Goal: Task Accomplishment & Management: Complete application form

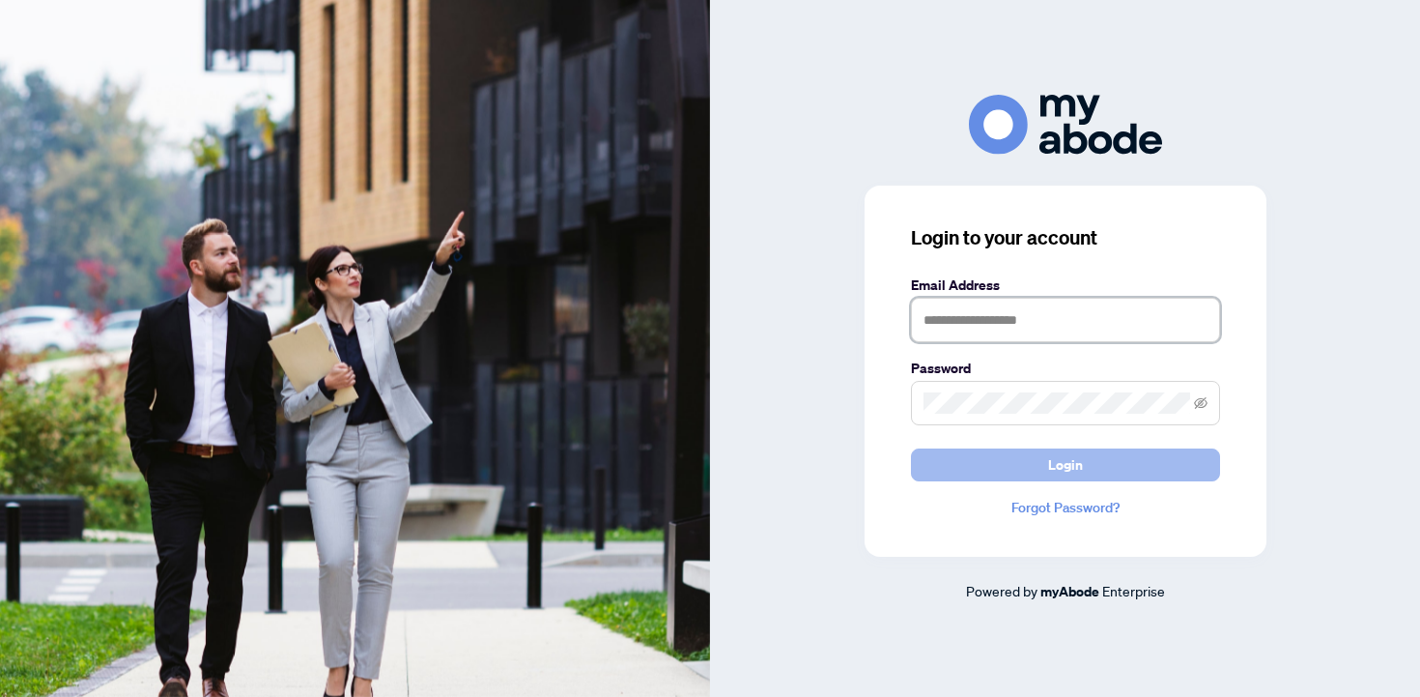
type input "**********"
click at [979, 471] on button "Login" at bounding box center [1065, 464] width 309 height 33
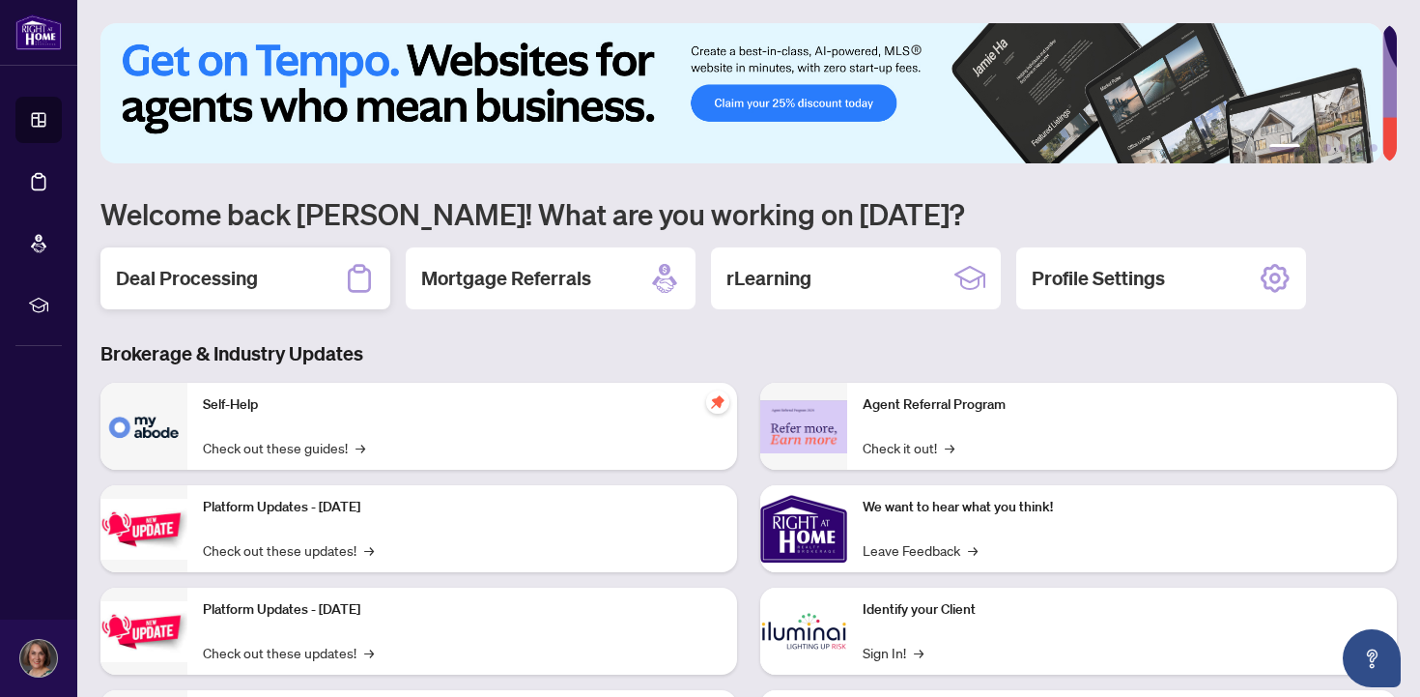
click at [200, 280] on h2 "Deal Processing" at bounding box center [187, 278] width 142 height 27
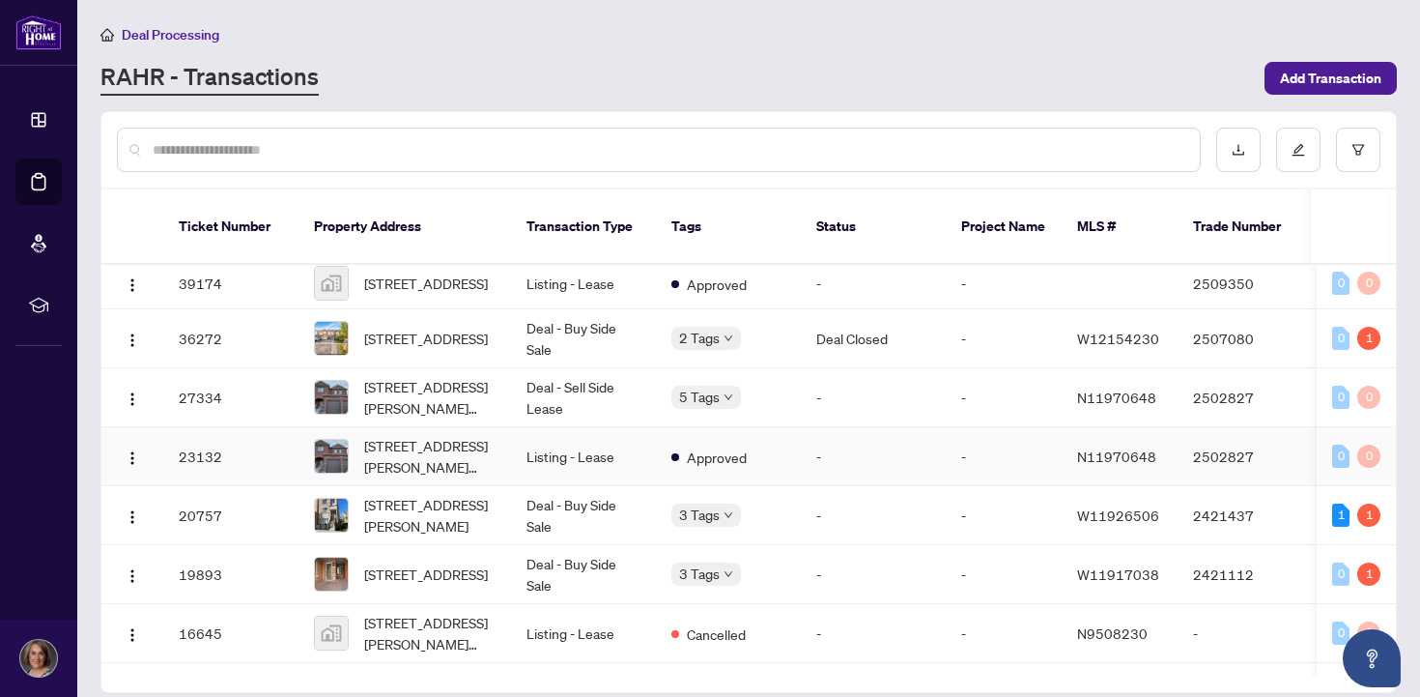
scroll to position [352, 0]
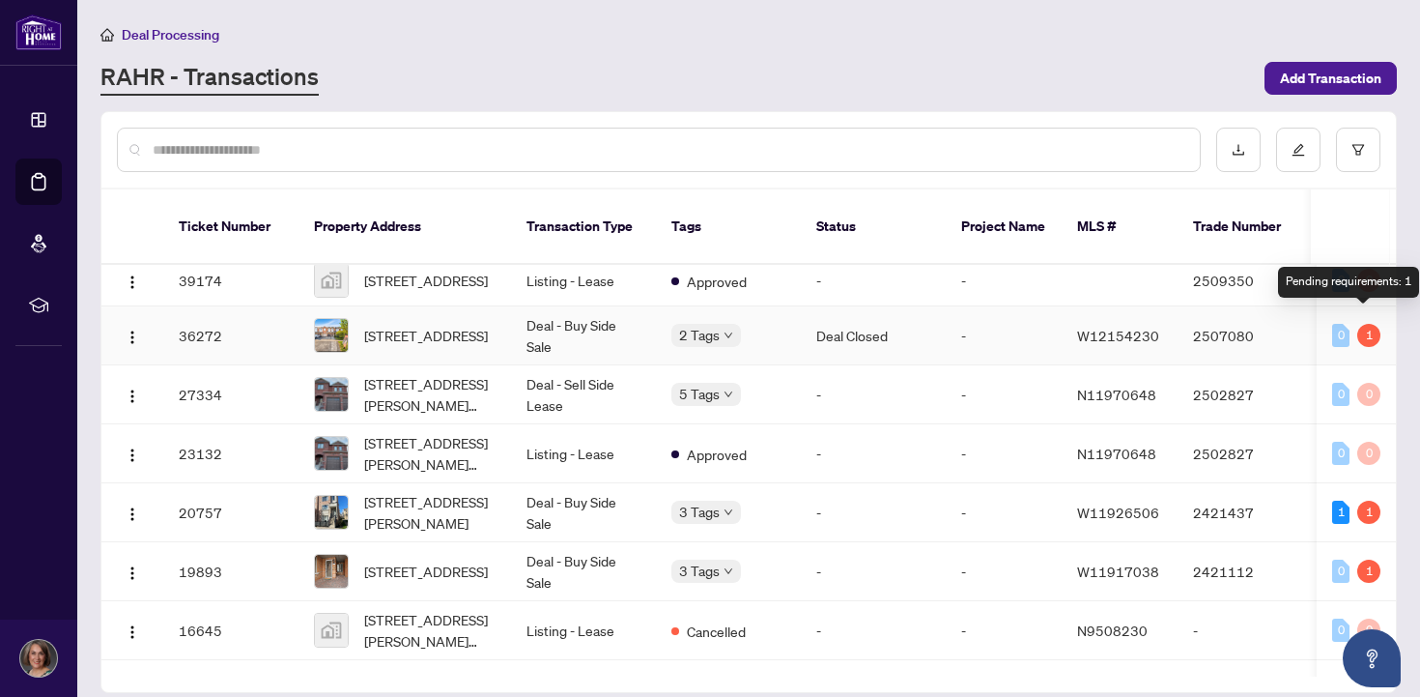
click at [1362, 324] on div "1" at bounding box center [1369, 335] width 23 height 23
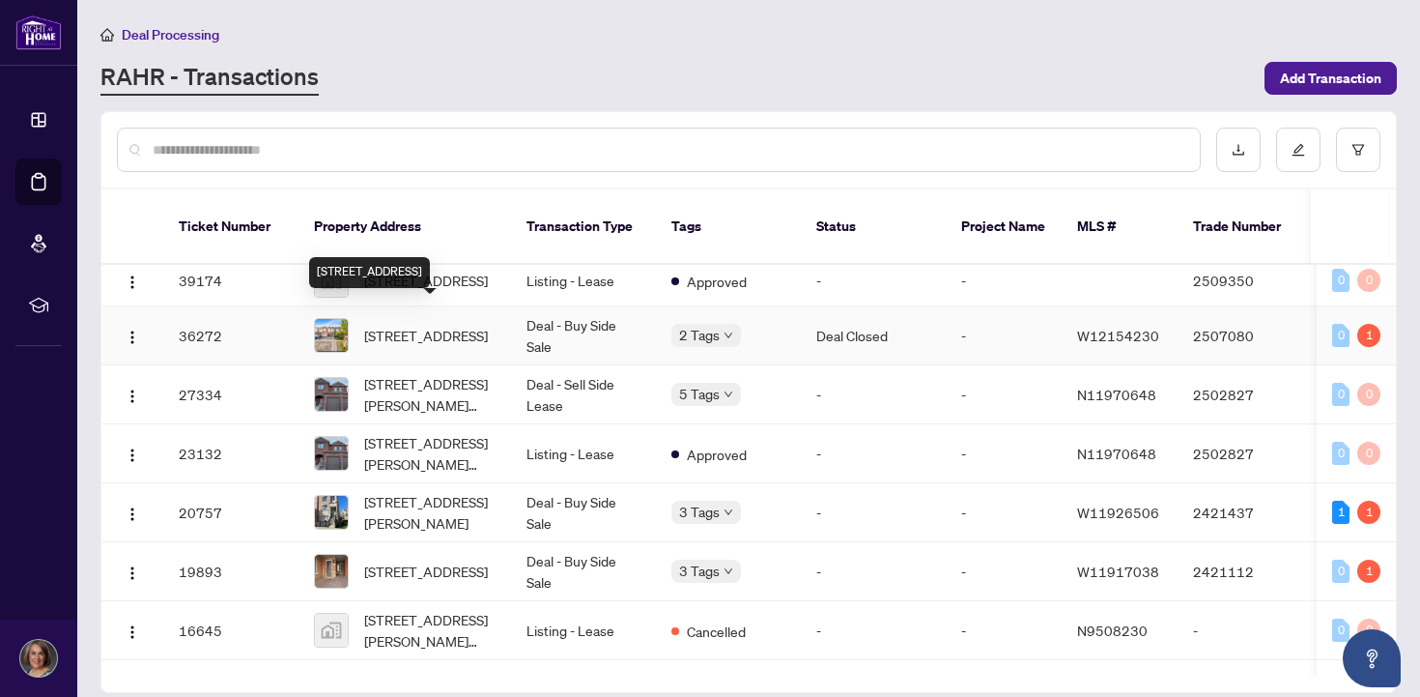
click at [472, 325] on span "[STREET_ADDRESS]" at bounding box center [426, 335] width 124 height 21
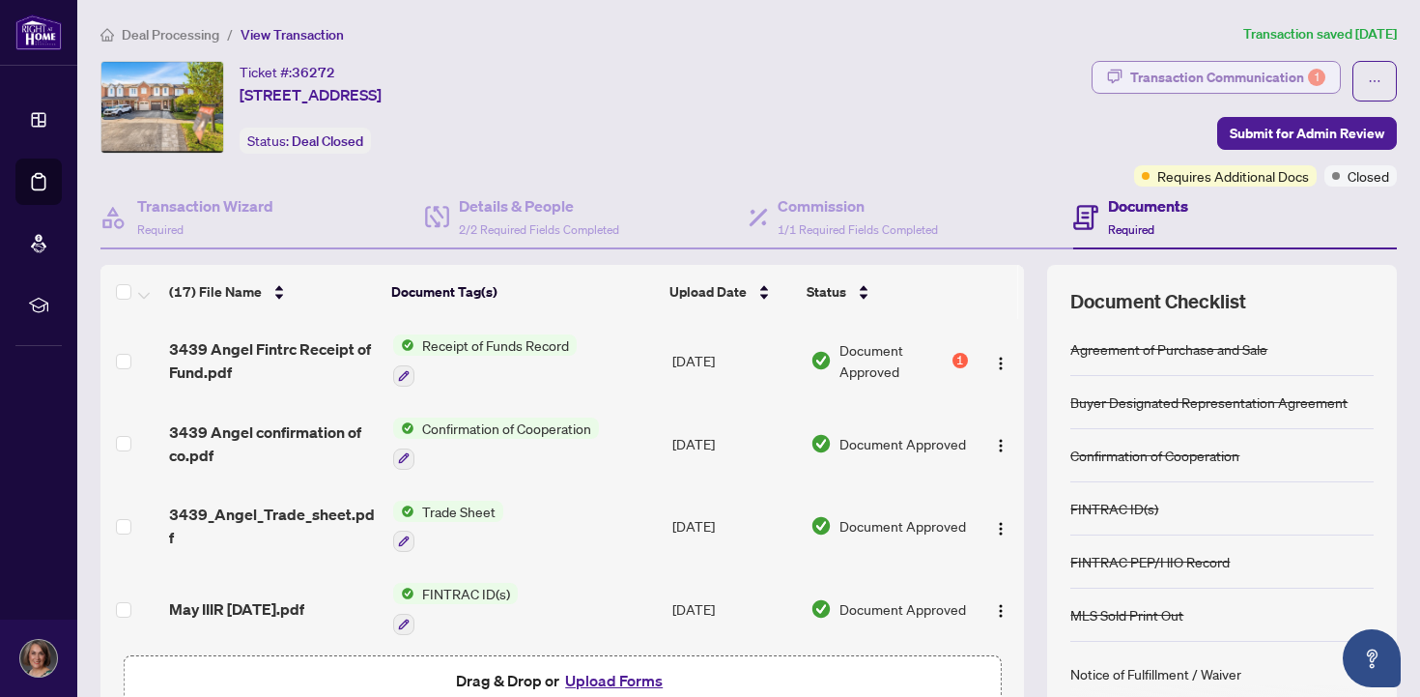
click at [1223, 75] on div "Transaction Communication 1" at bounding box center [1228, 77] width 195 height 31
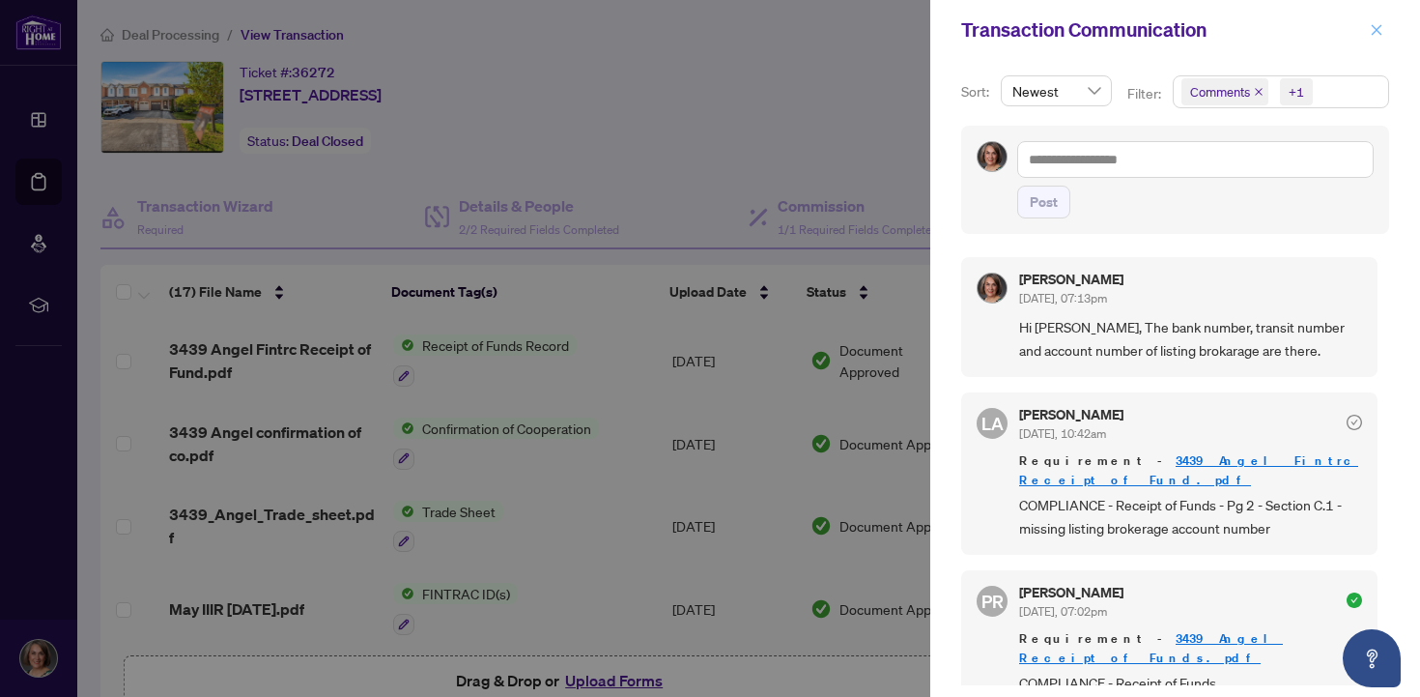
click at [1376, 31] on icon "close" at bounding box center [1377, 29] width 11 height 11
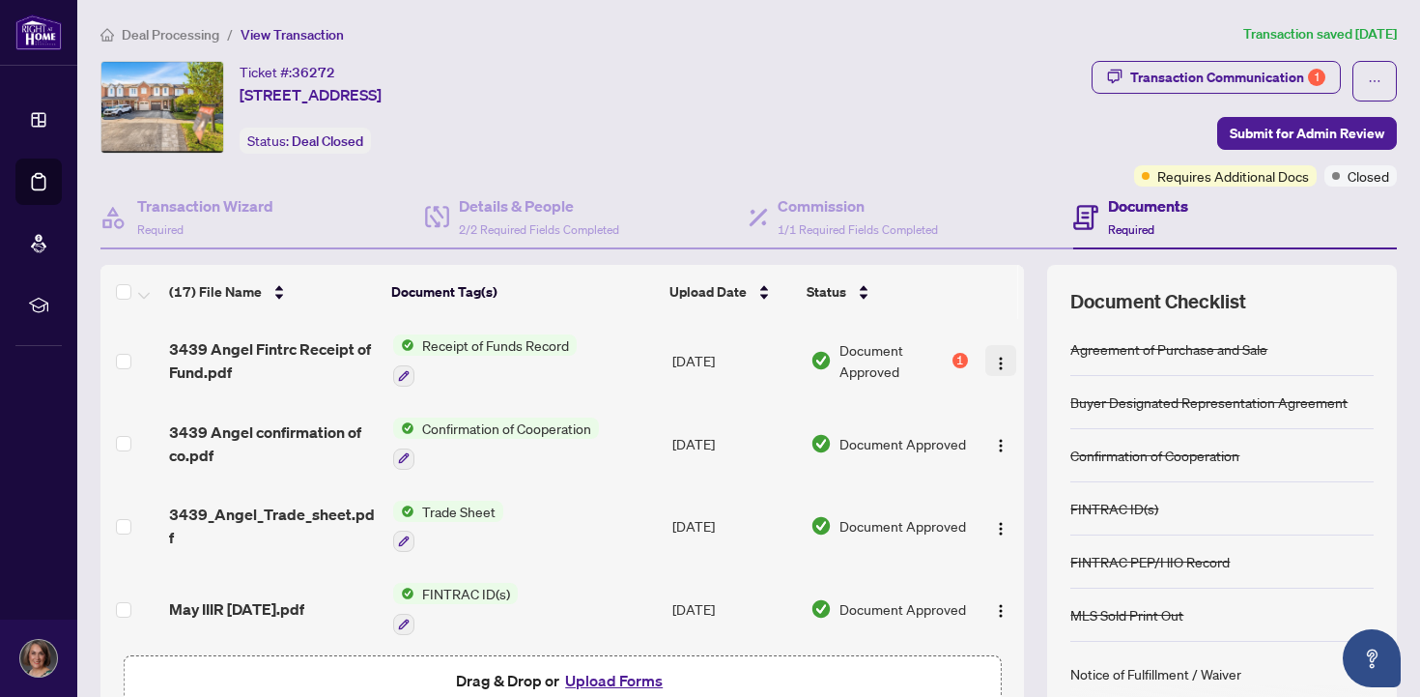
click at [993, 358] on img "button" at bounding box center [1000, 363] width 15 height 15
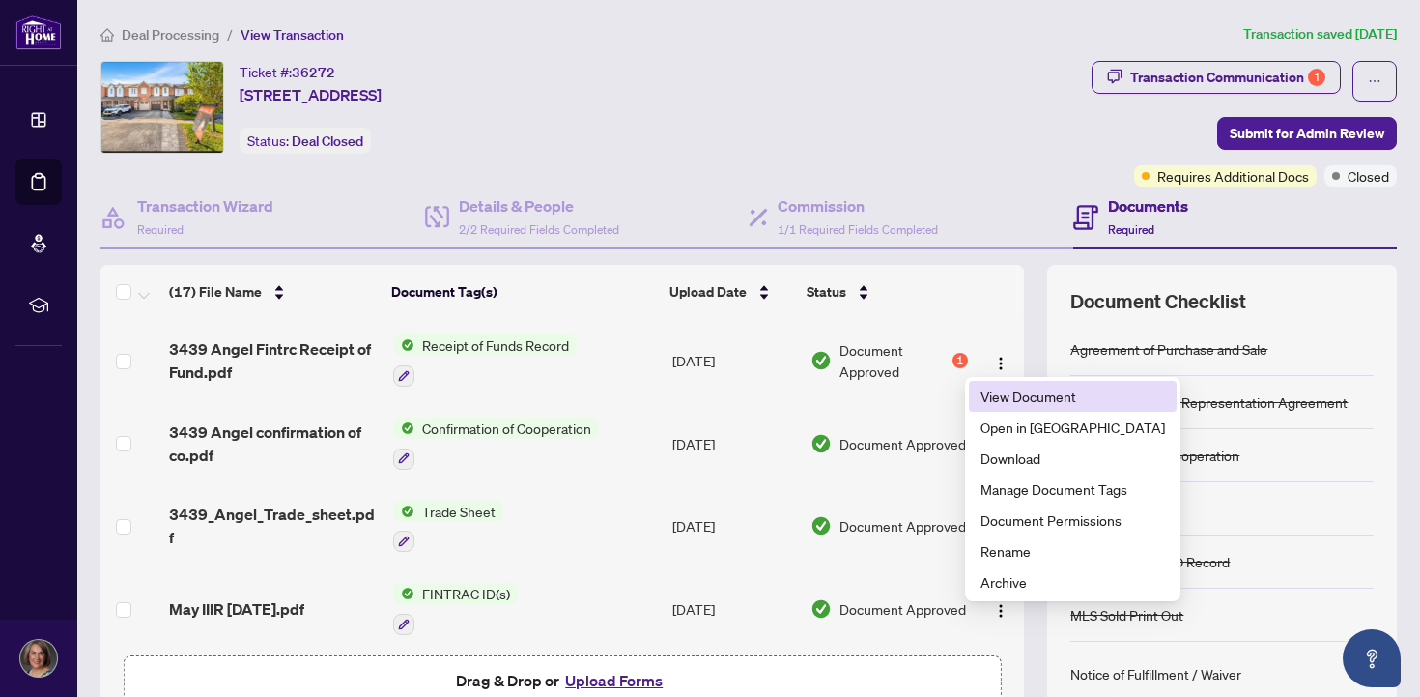
click at [997, 393] on span "View Document" at bounding box center [1073, 396] width 185 height 21
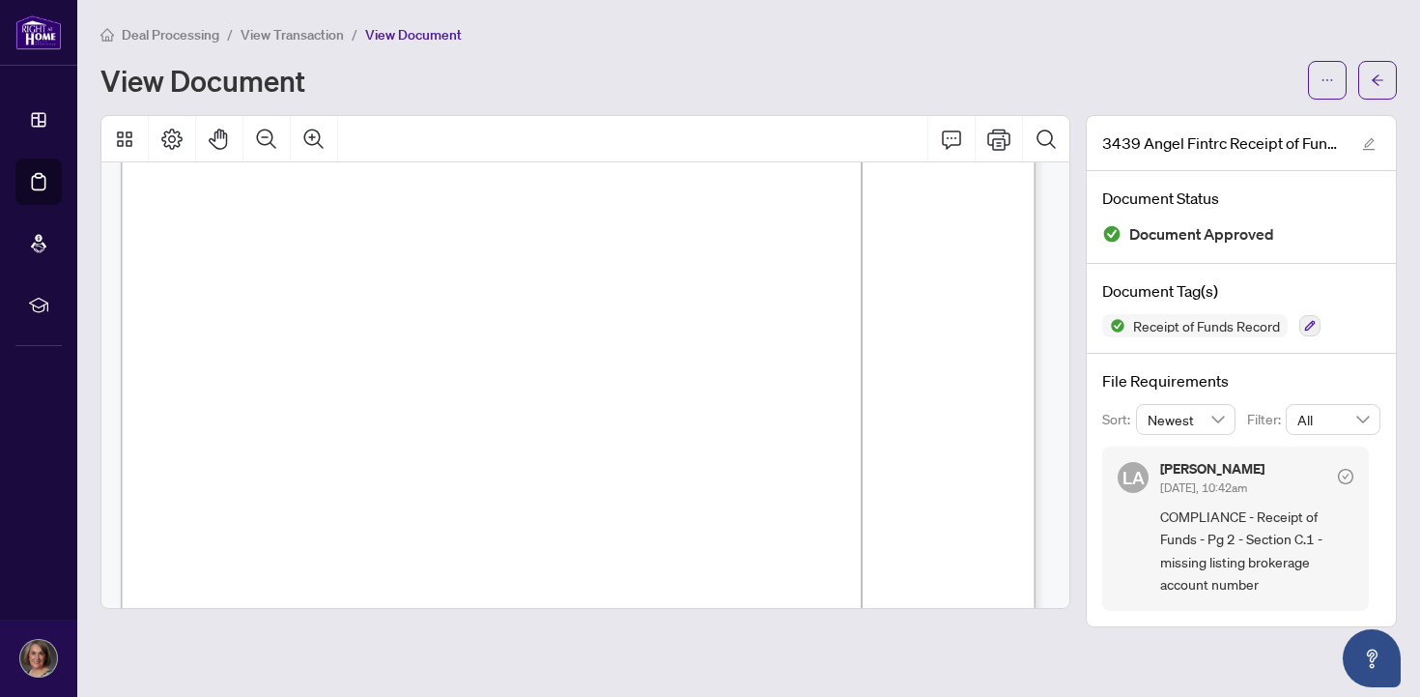
scroll to position [1335, 0]
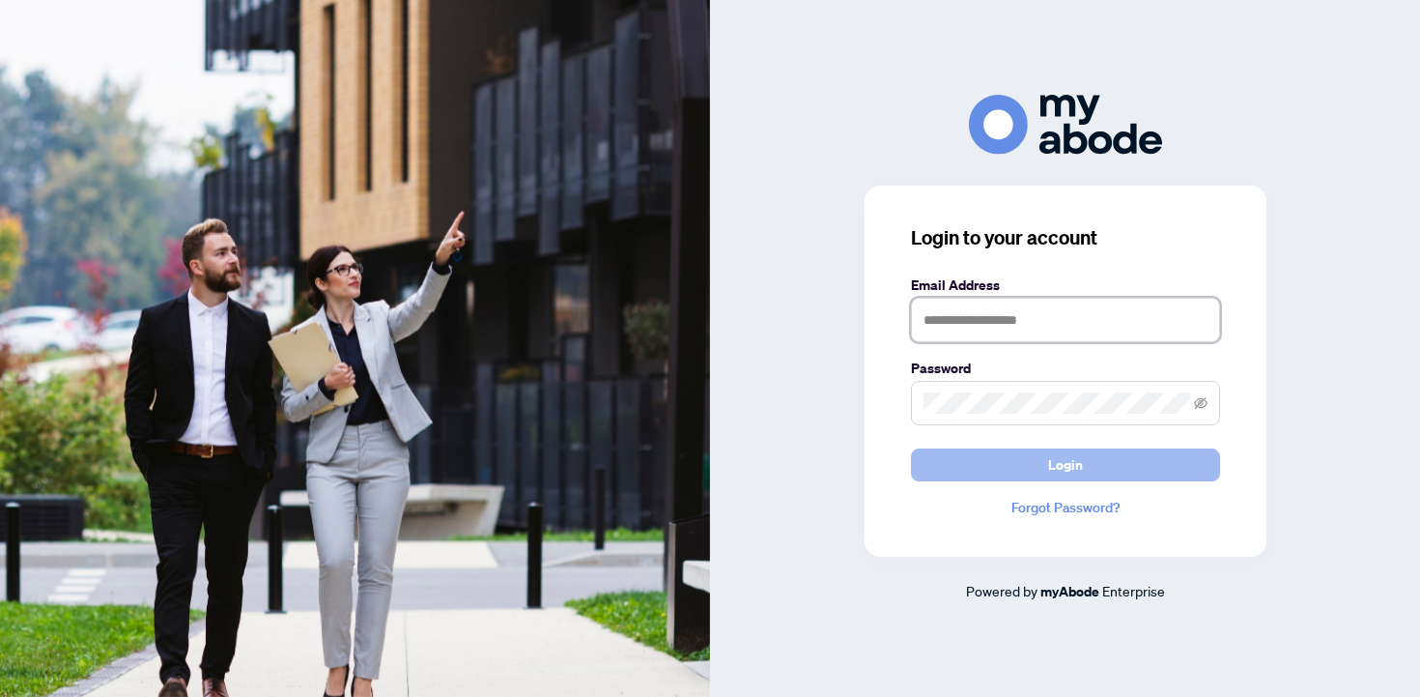
type input "**********"
click at [1004, 471] on button "Login" at bounding box center [1065, 464] width 309 height 33
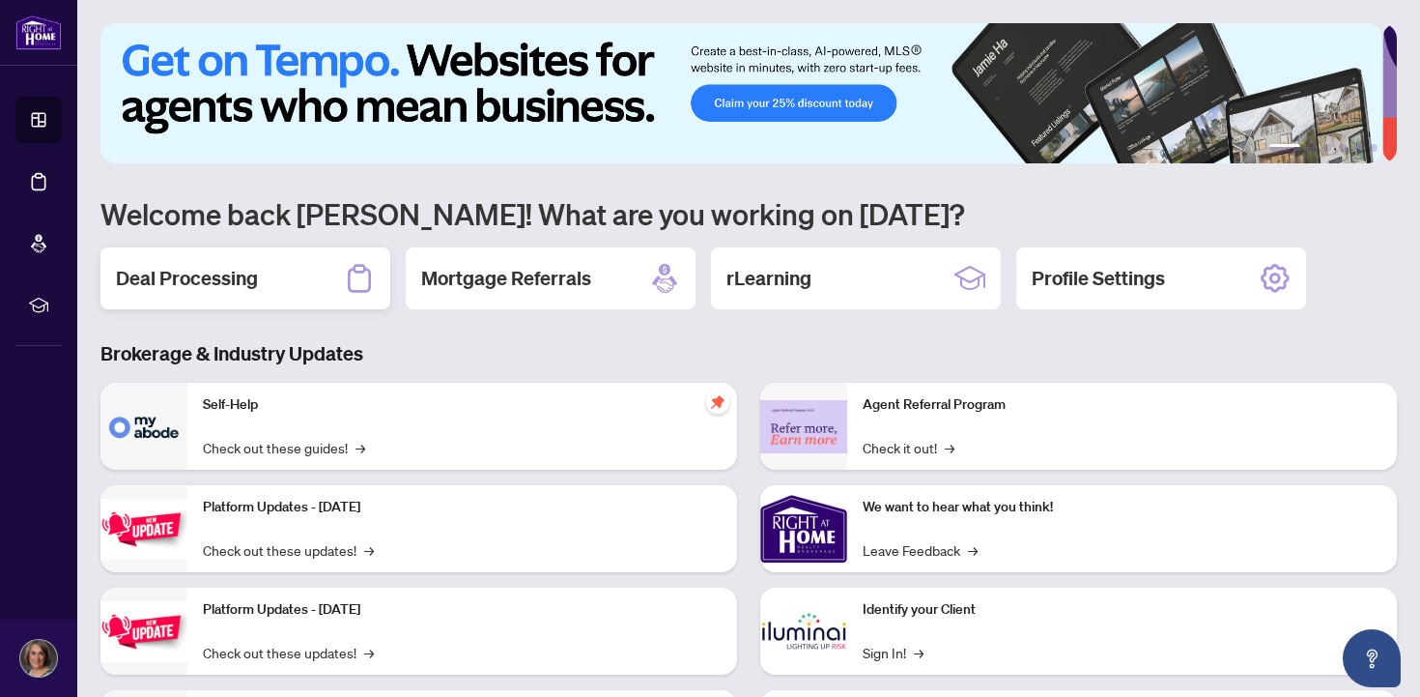
click at [217, 282] on h2 "Deal Processing" at bounding box center [187, 278] width 142 height 27
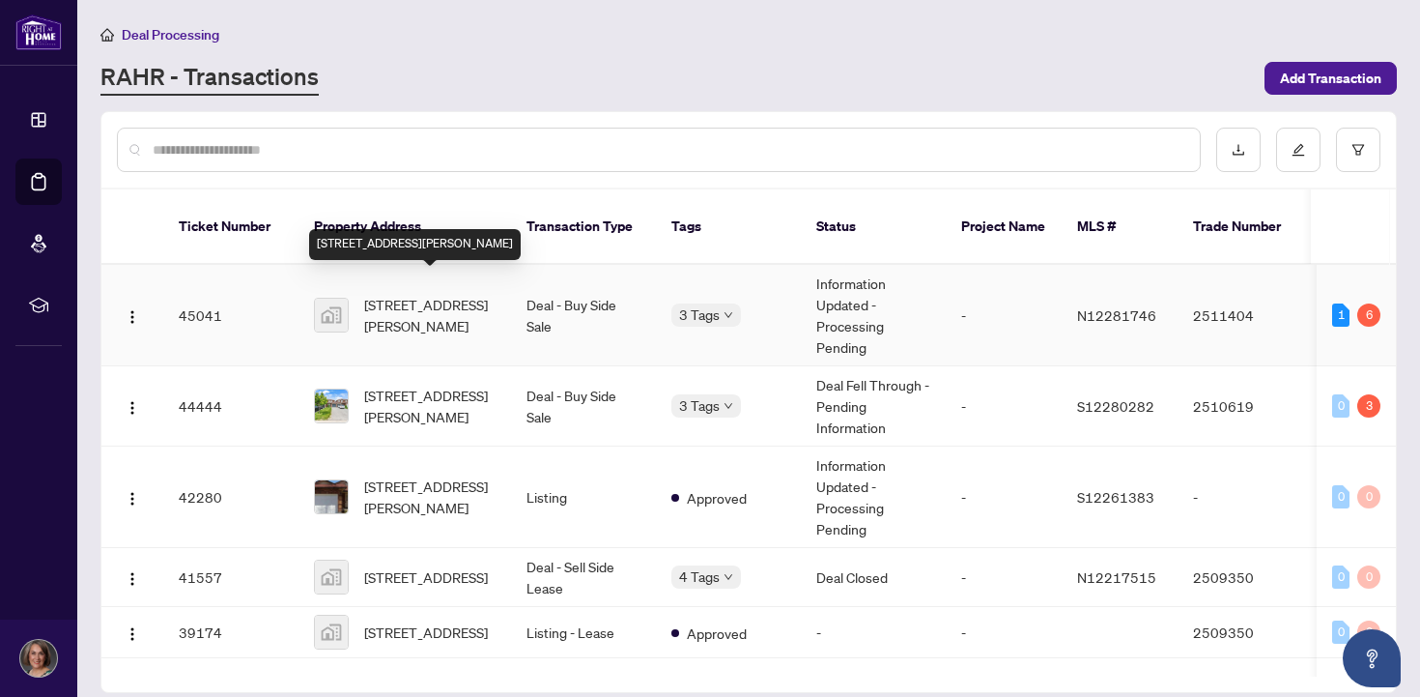
click at [440, 294] on span "[STREET_ADDRESS][PERSON_NAME]" at bounding box center [429, 315] width 131 height 43
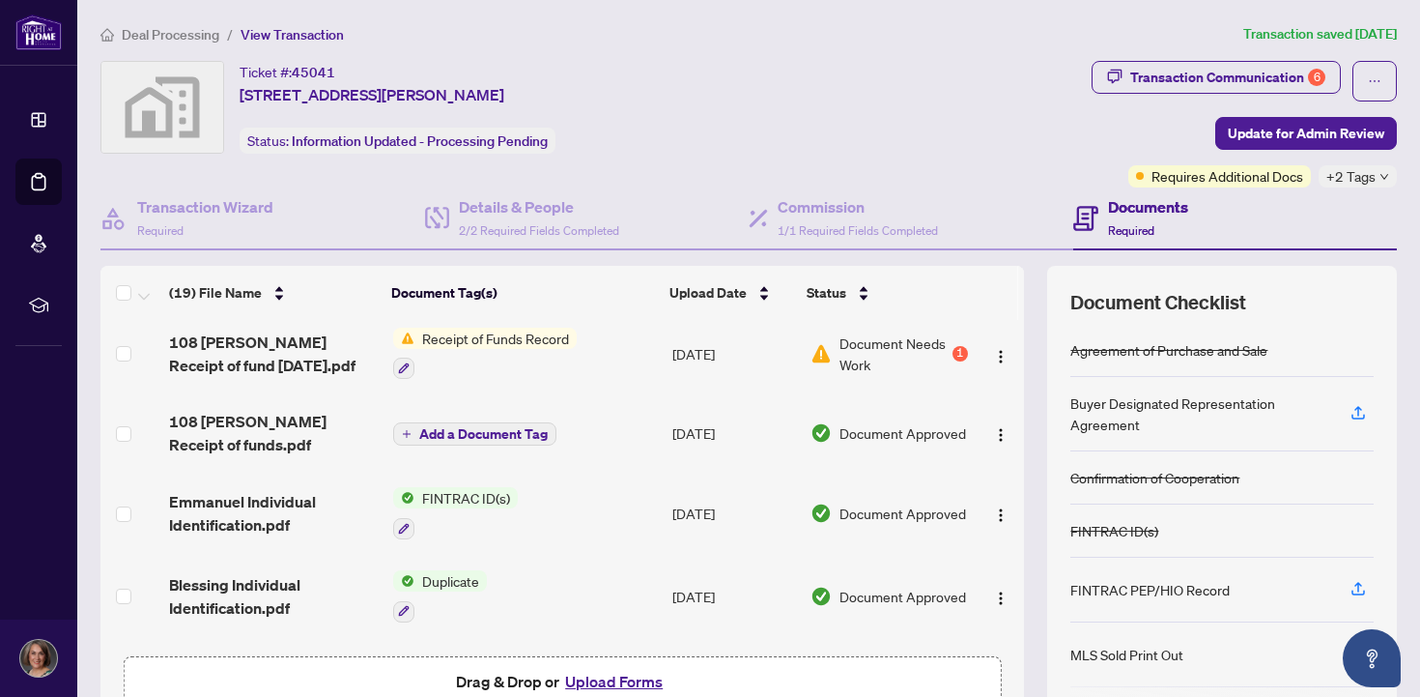
scroll to position [590, 0]
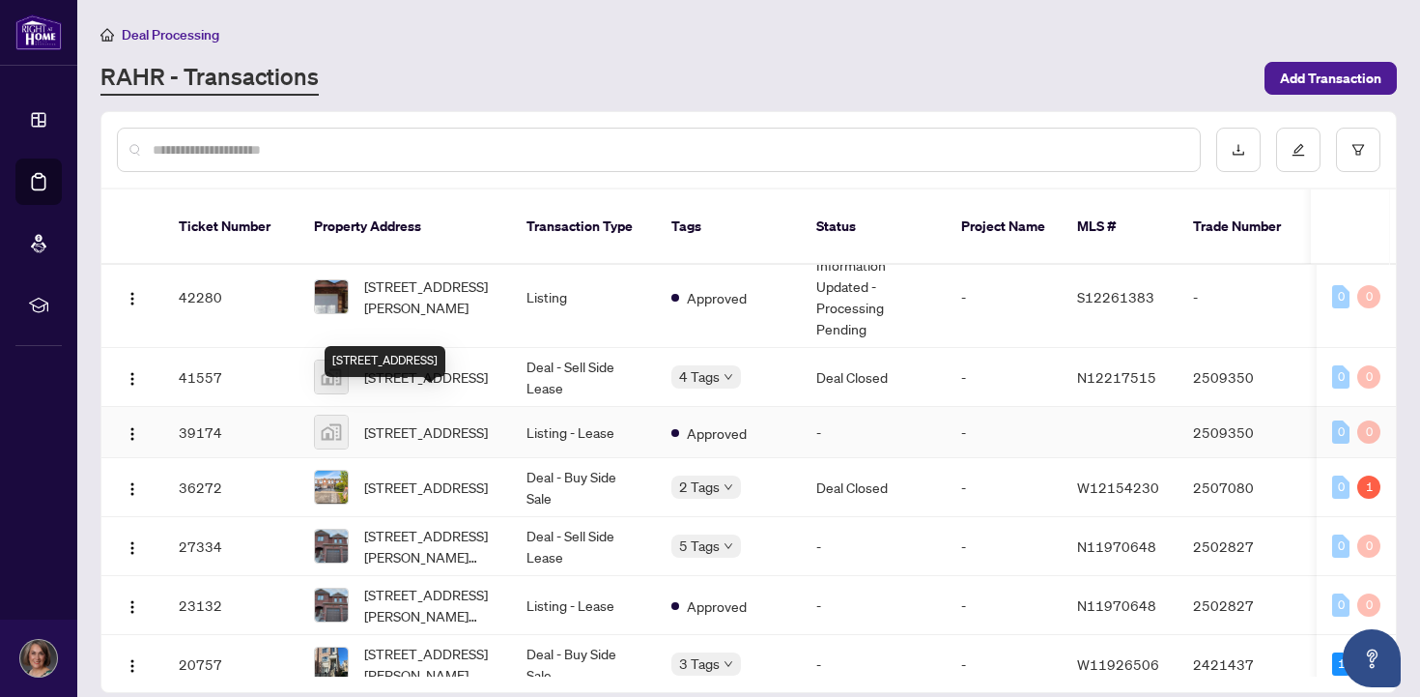
scroll to position [204, 0]
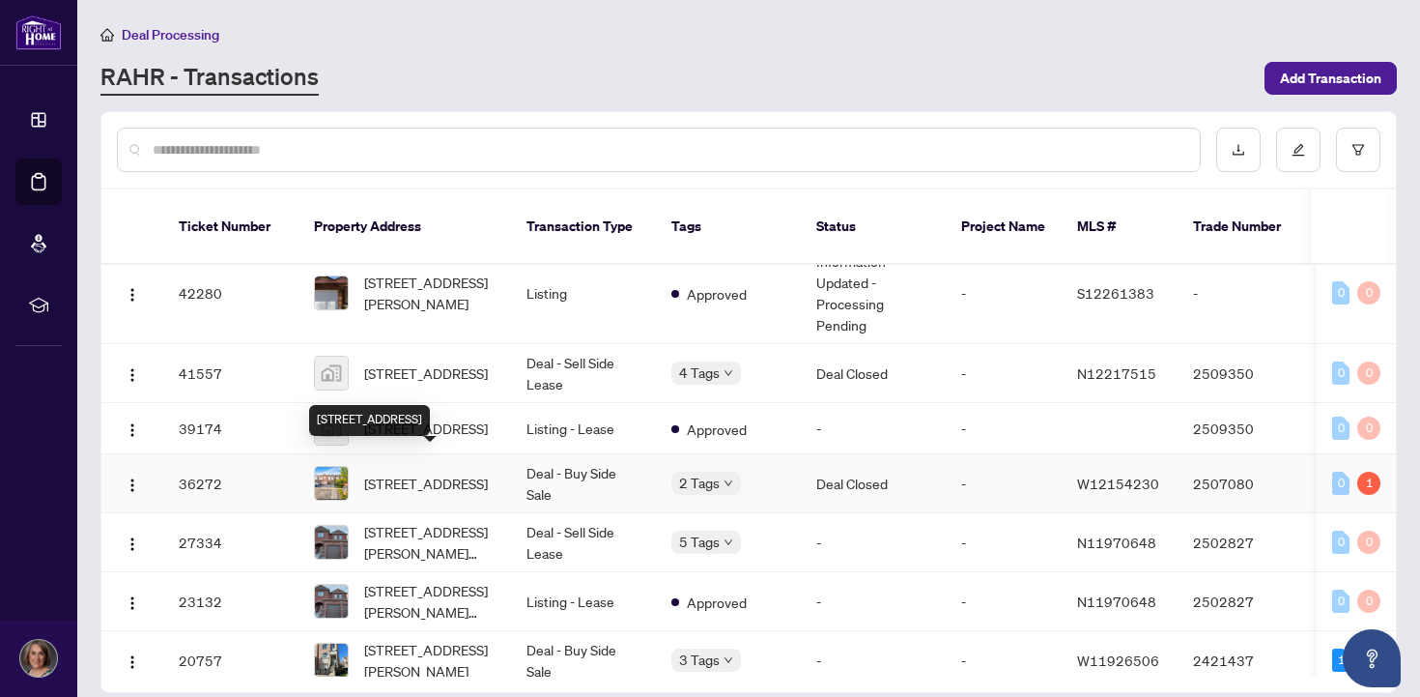
click at [439, 481] on span "[STREET_ADDRESS]" at bounding box center [426, 483] width 124 height 21
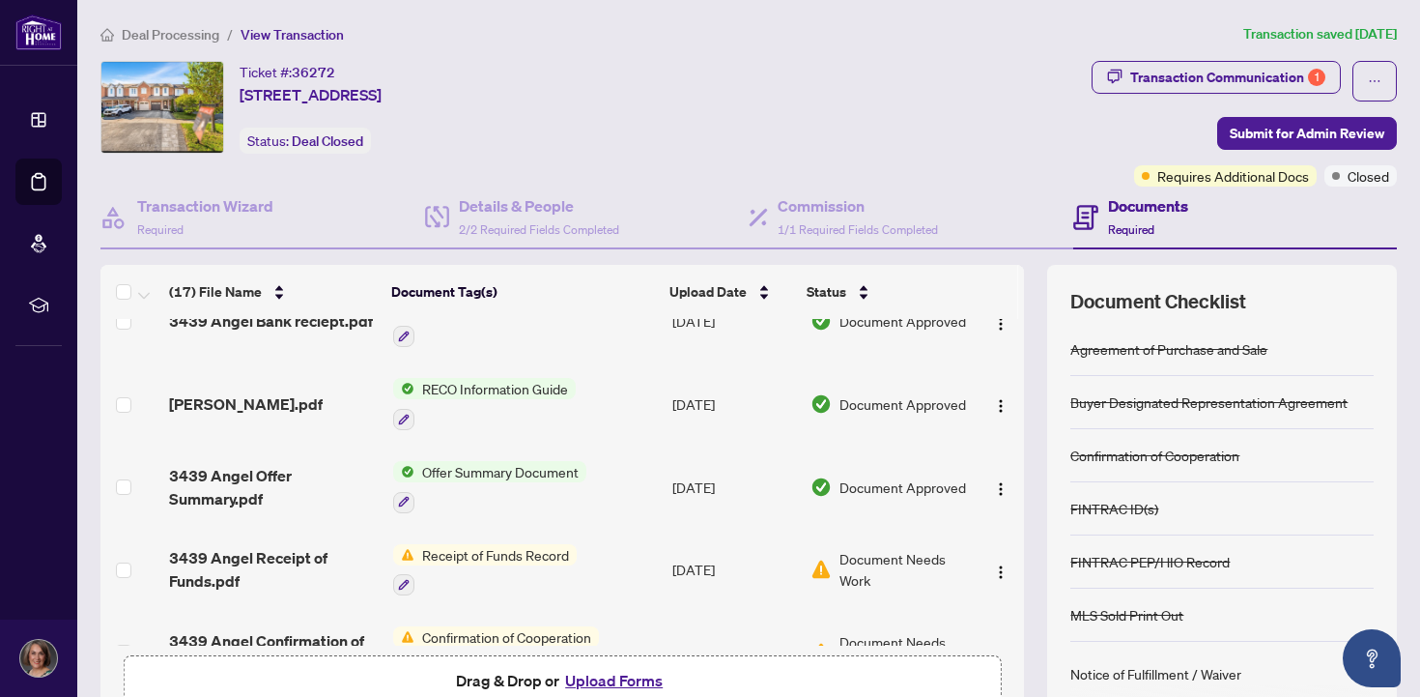
scroll to position [1068, 0]
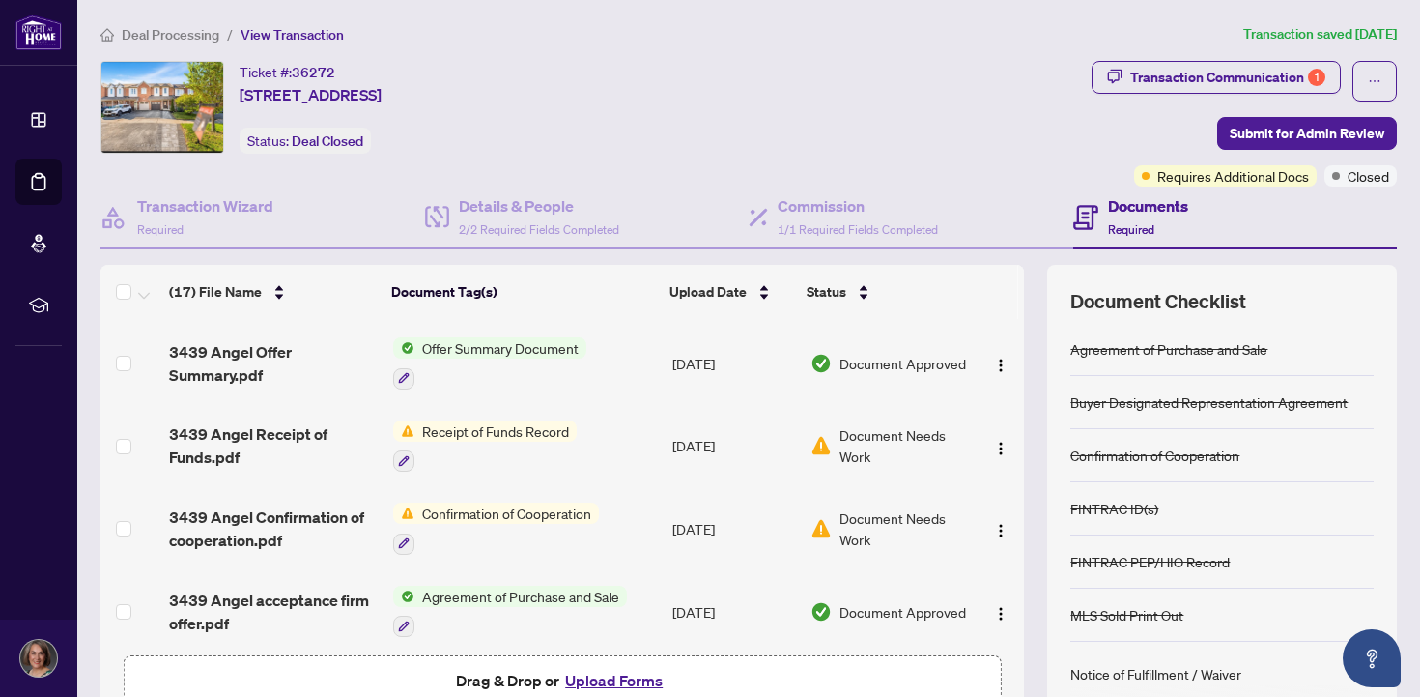
click at [589, 683] on button "Upload Forms" at bounding box center [613, 680] width 109 height 25
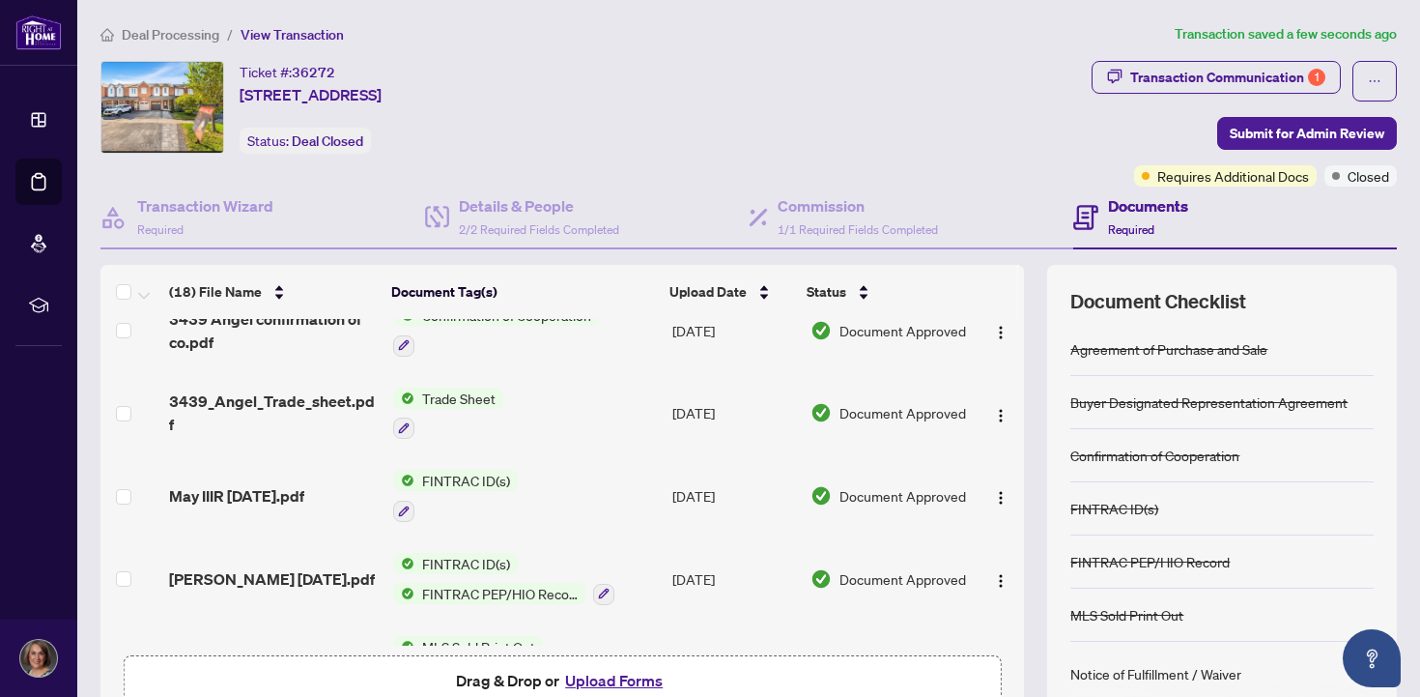
scroll to position [0, 0]
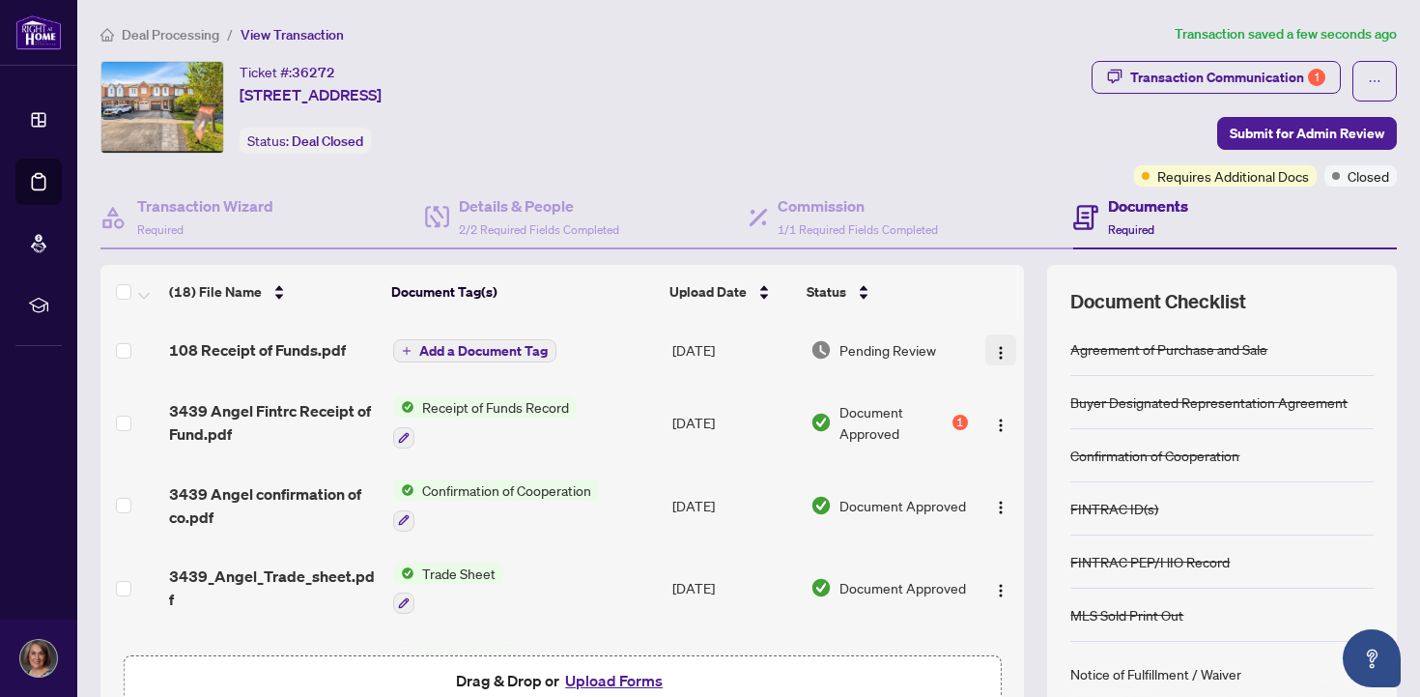
click at [993, 348] on img "button" at bounding box center [1000, 352] width 15 height 15
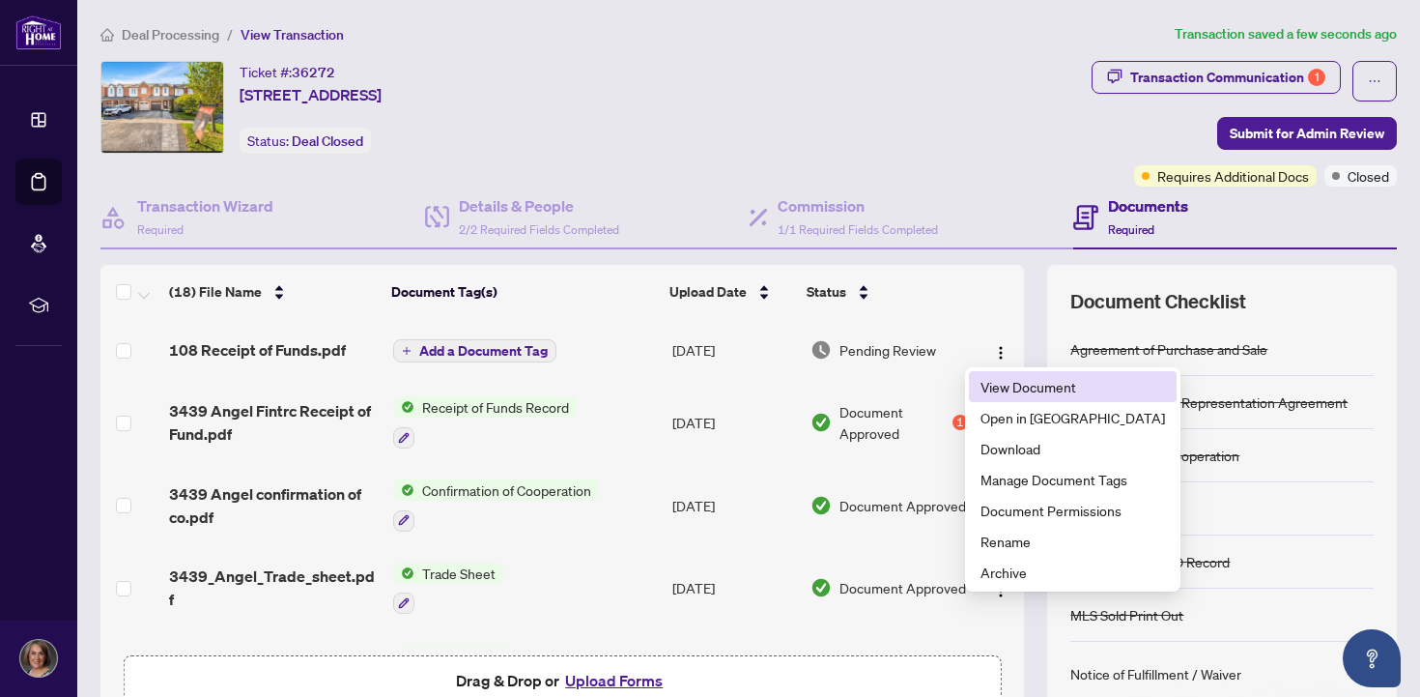
click at [989, 387] on span "View Document" at bounding box center [1073, 386] width 185 height 21
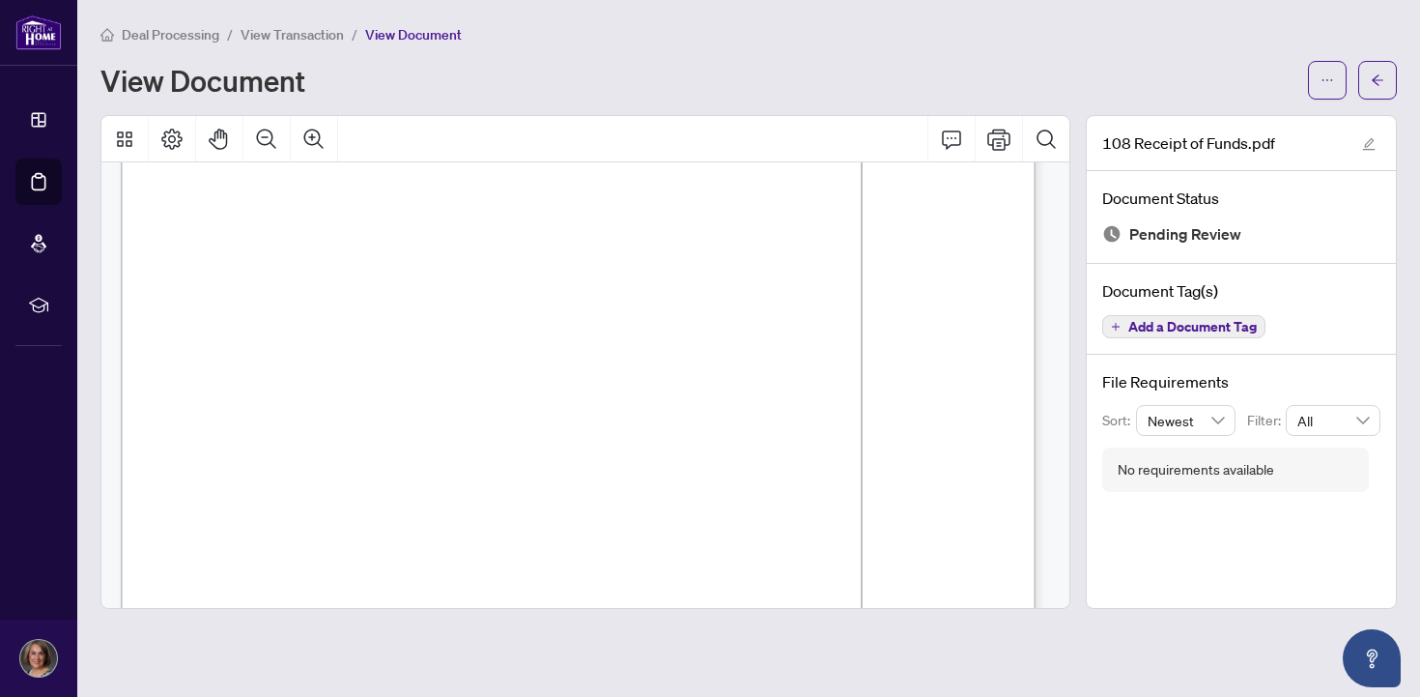
scroll to position [1354, 0]
click at [1381, 80] on icon "arrow-left" at bounding box center [1378, 80] width 14 height 14
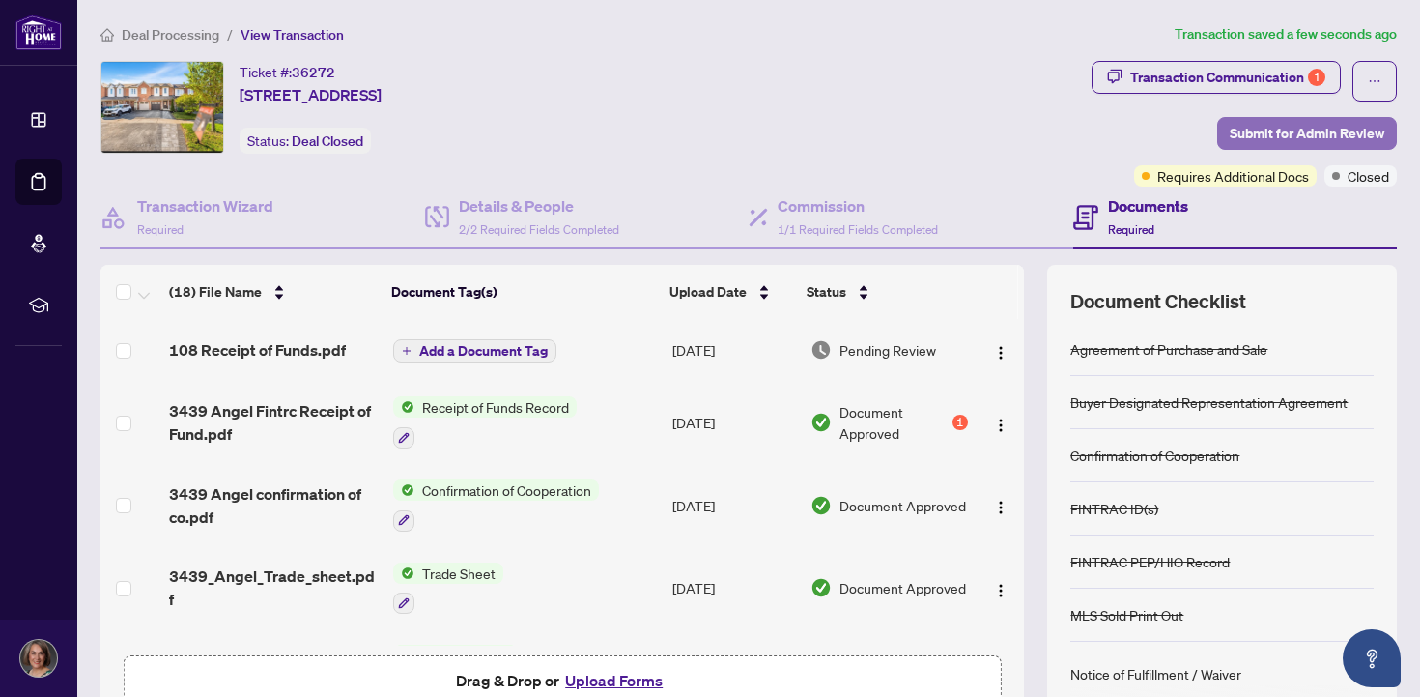
click at [1328, 135] on span "Submit for Admin Review" at bounding box center [1307, 133] width 155 height 31
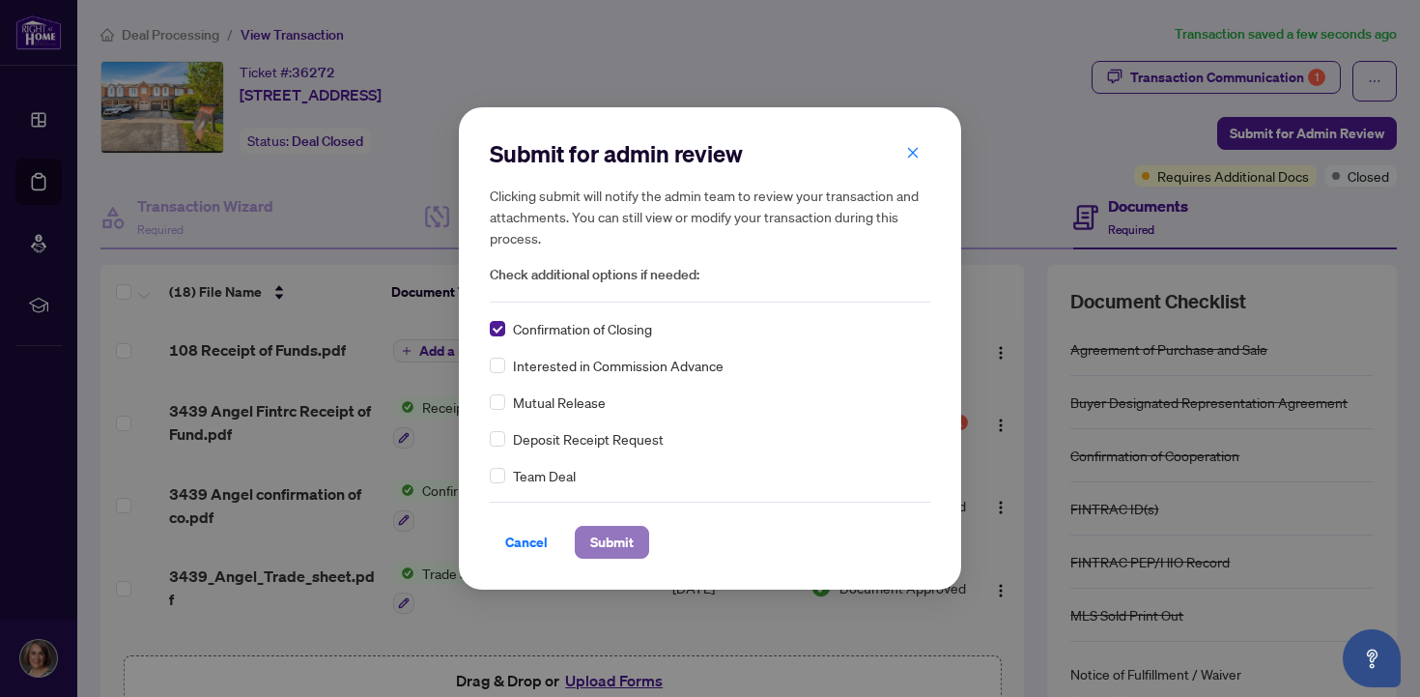
click at [601, 545] on span "Submit" at bounding box center [611, 542] width 43 height 31
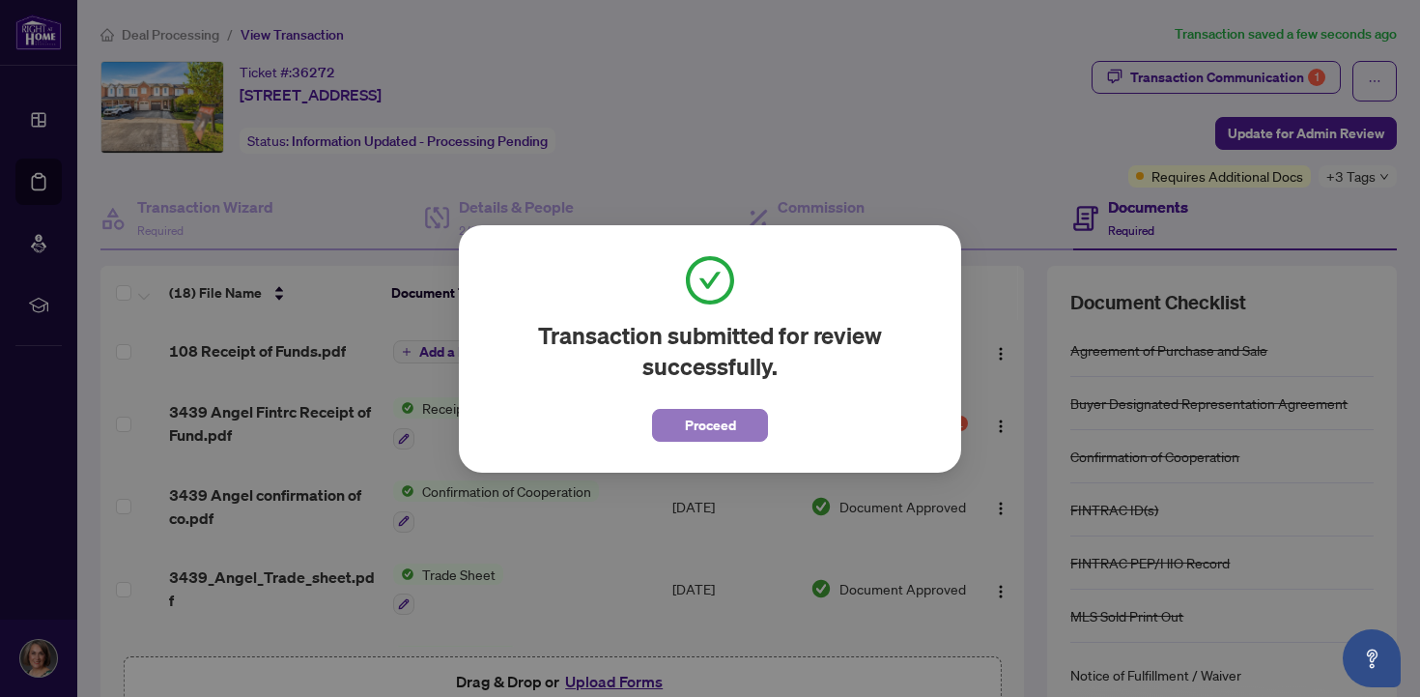
click at [746, 426] on button "Proceed" at bounding box center [710, 425] width 116 height 33
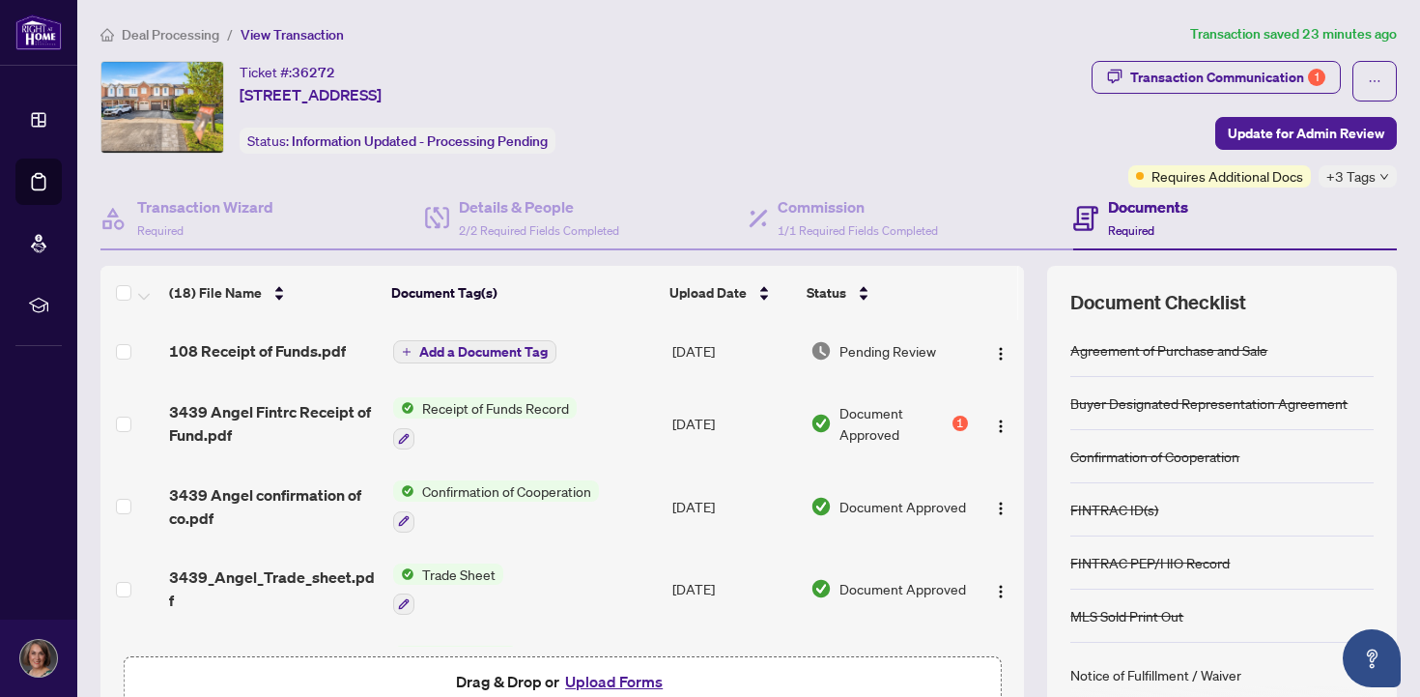
click at [156, 36] on span "Deal Processing" at bounding box center [171, 34] width 98 height 17
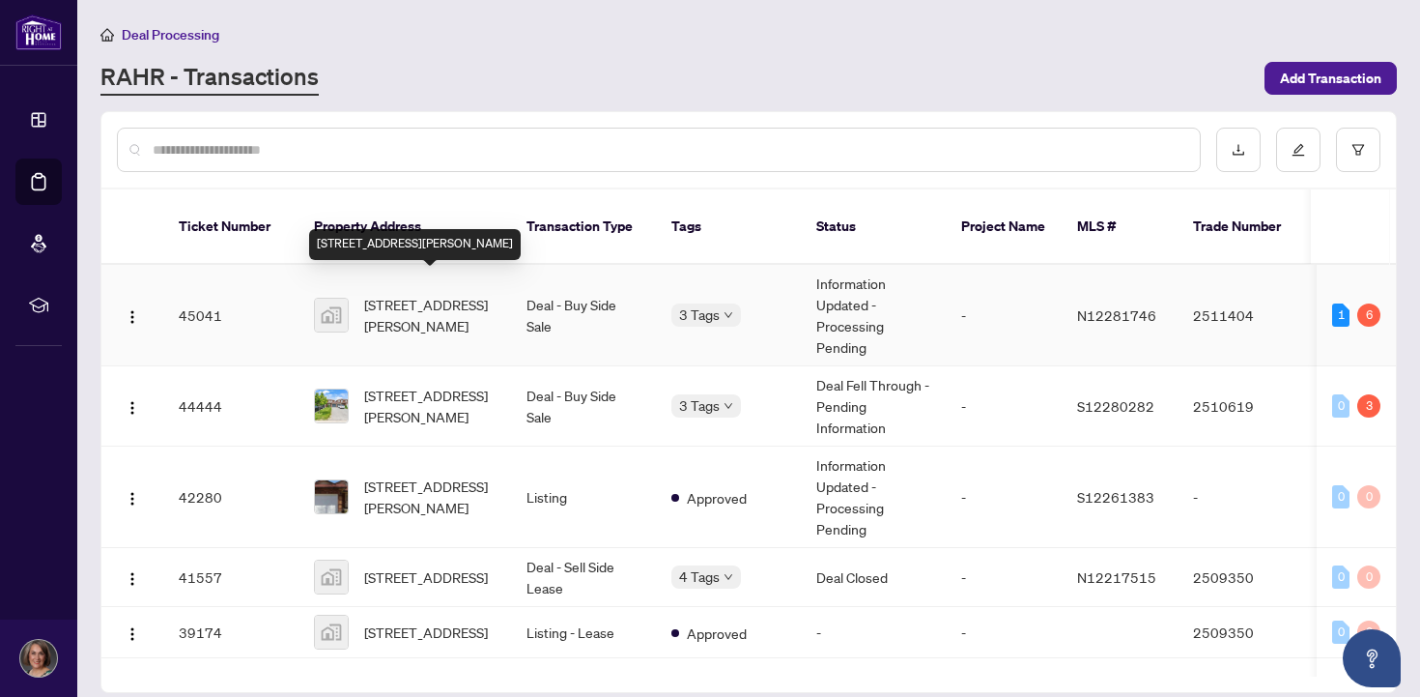
click at [401, 294] on span "[STREET_ADDRESS][PERSON_NAME]" at bounding box center [429, 315] width 131 height 43
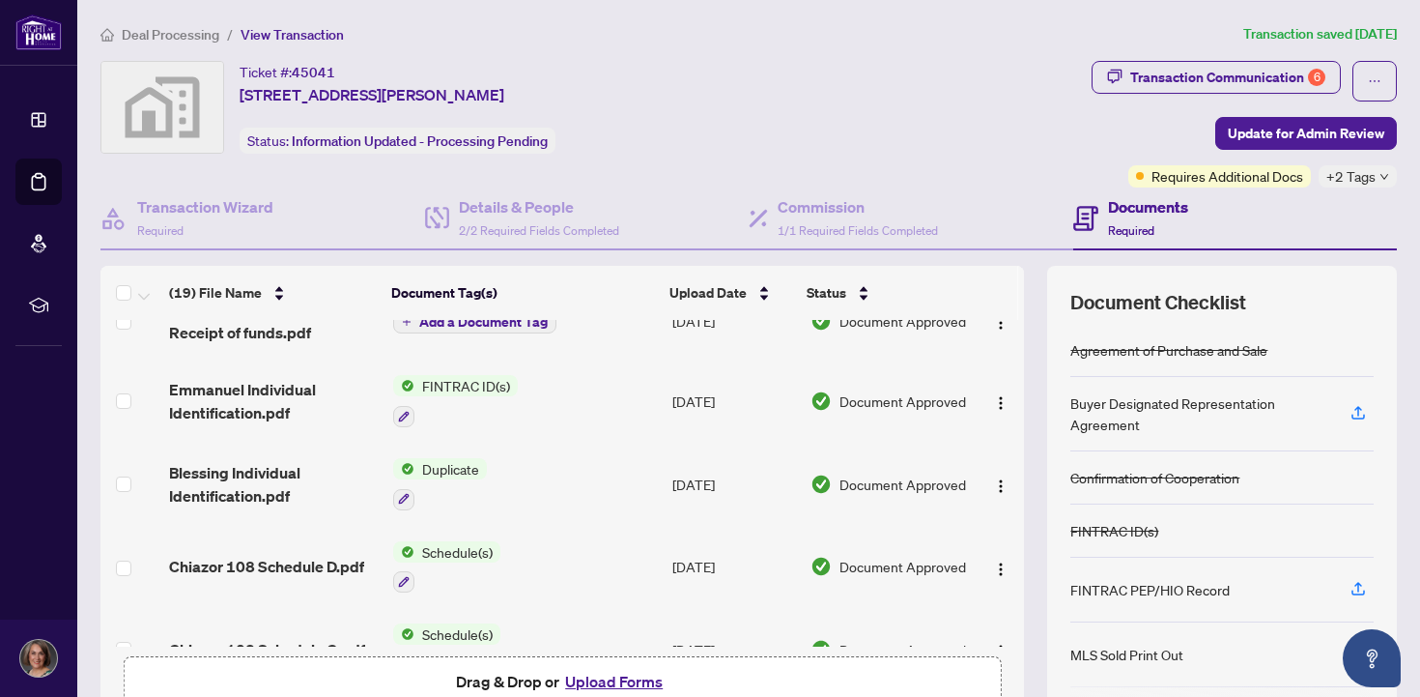
scroll to position [1226, 0]
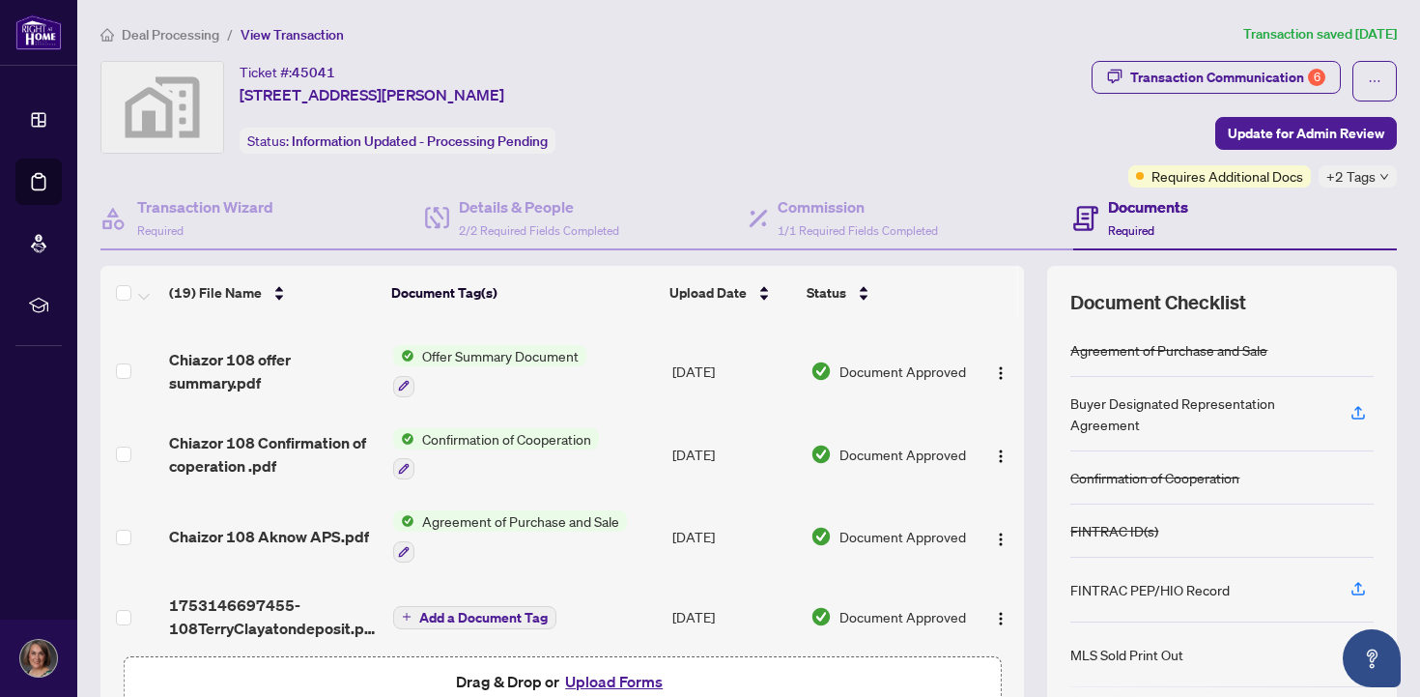
click at [621, 677] on button "Upload Forms" at bounding box center [613, 681] width 109 height 25
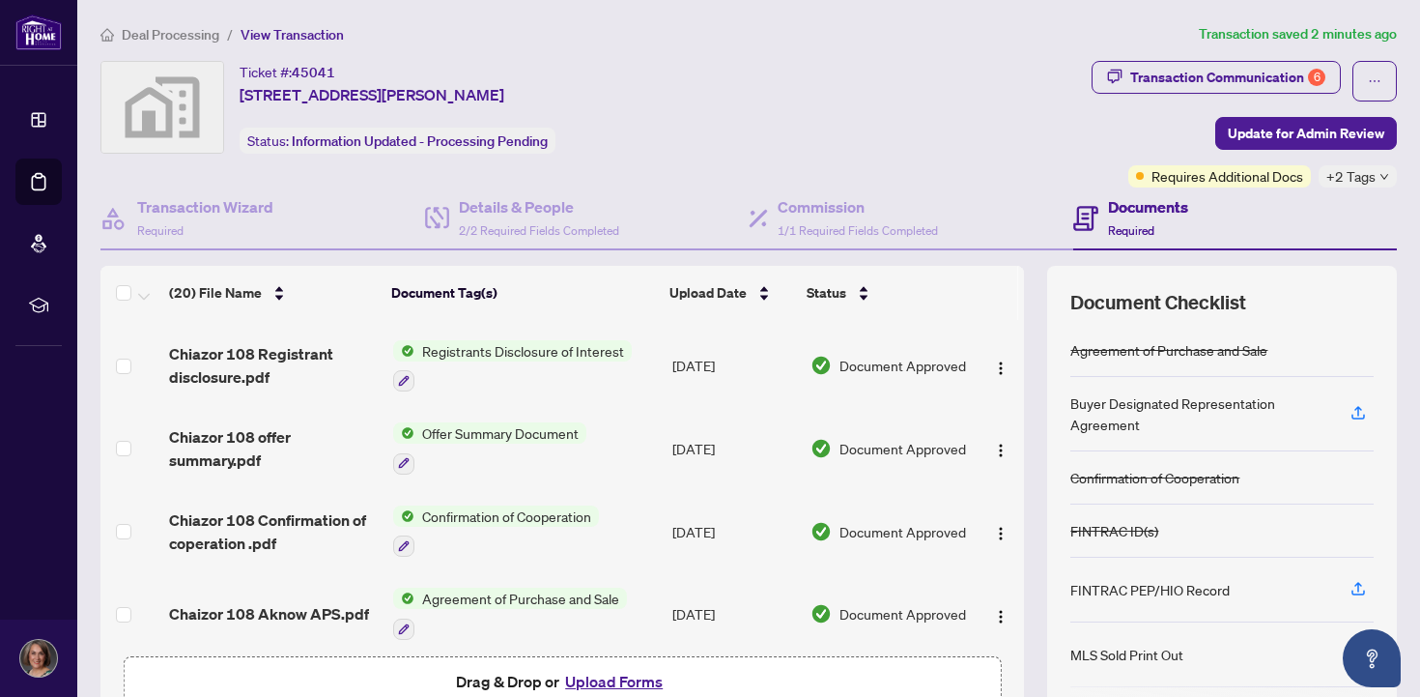
click at [593, 678] on button "Upload Forms" at bounding box center [613, 681] width 109 height 25
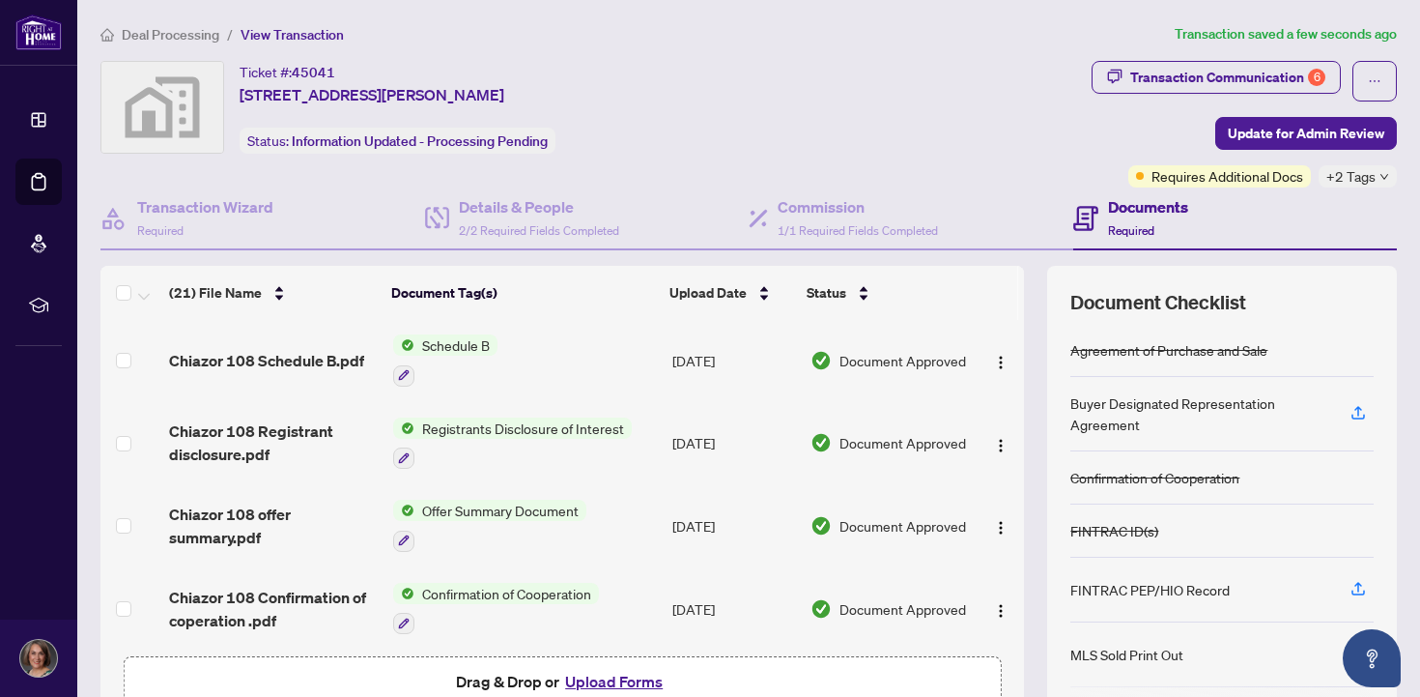
click at [590, 681] on button "Upload Forms" at bounding box center [613, 681] width 109 height 25
click at [591, 681] on button "Upload Forms" at bounding box center [613, 681] width 109 height 25
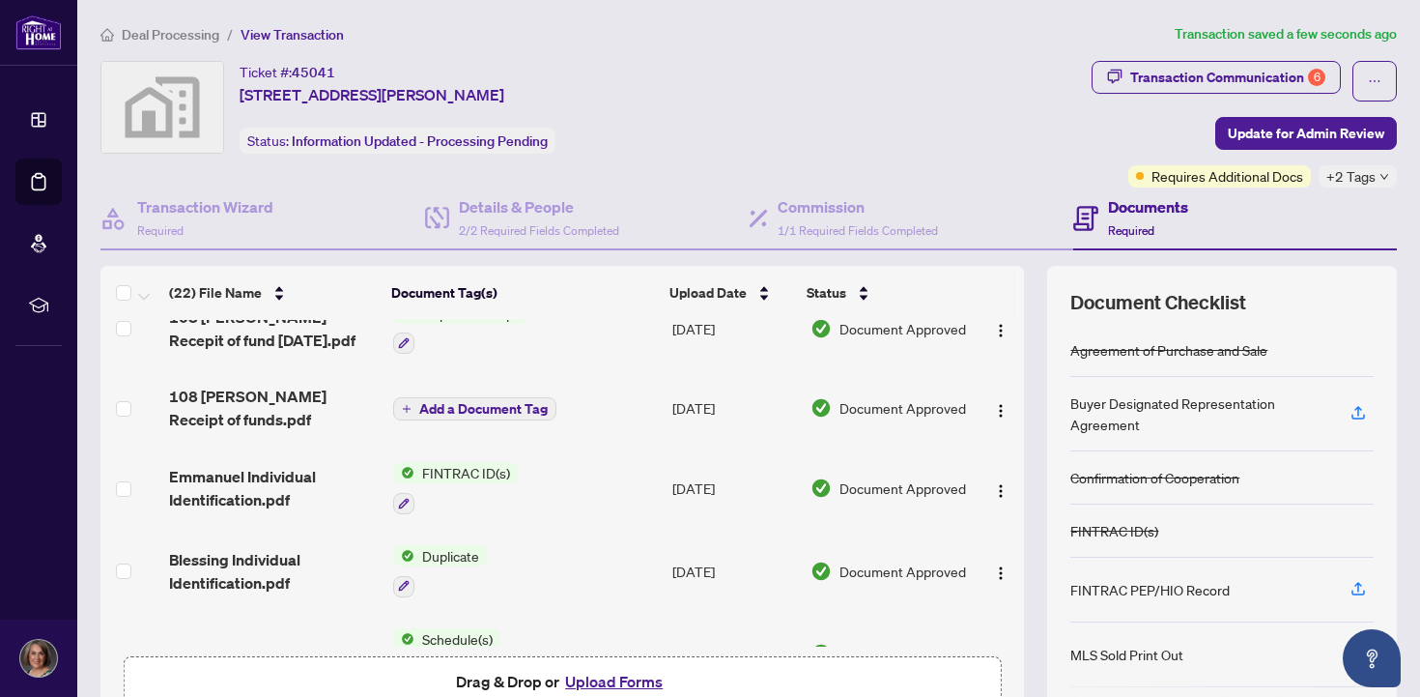
scroll to position [840, 0]
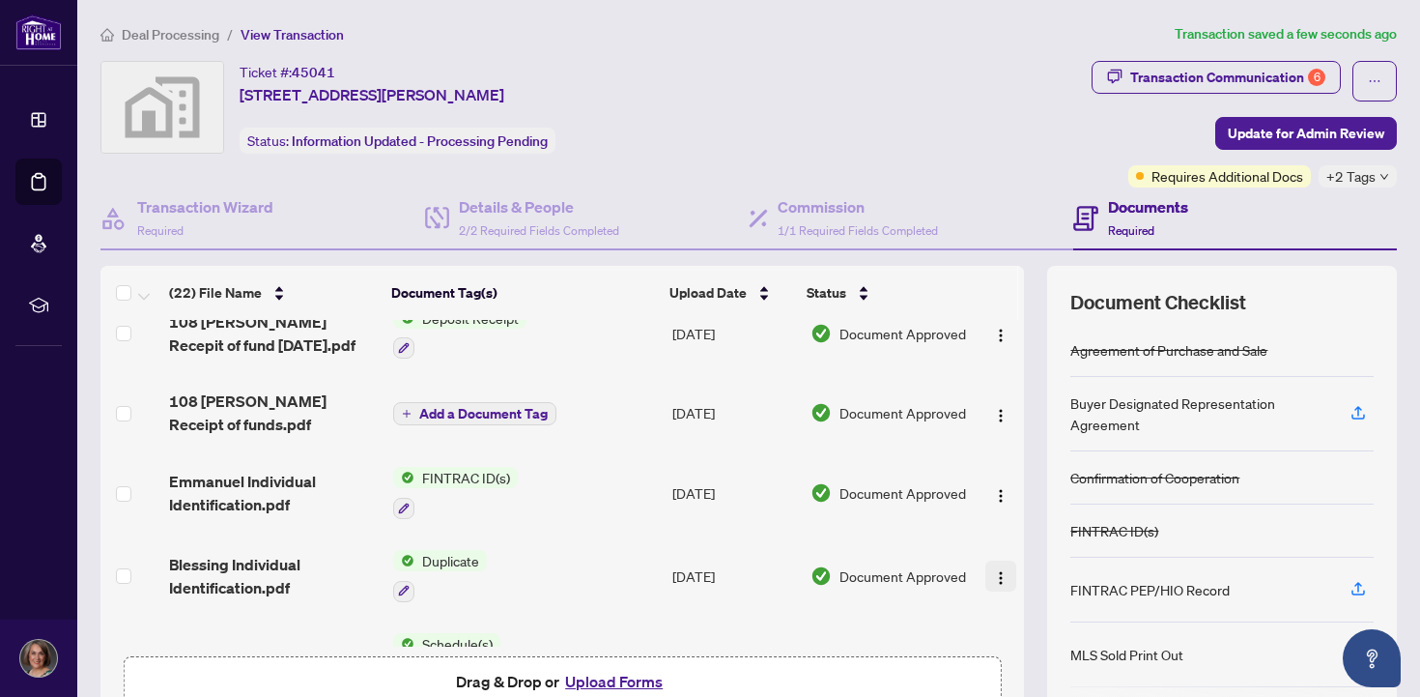
click at [993, 570] on img "button" at bounding box center [1000, 577] width 15 height 15
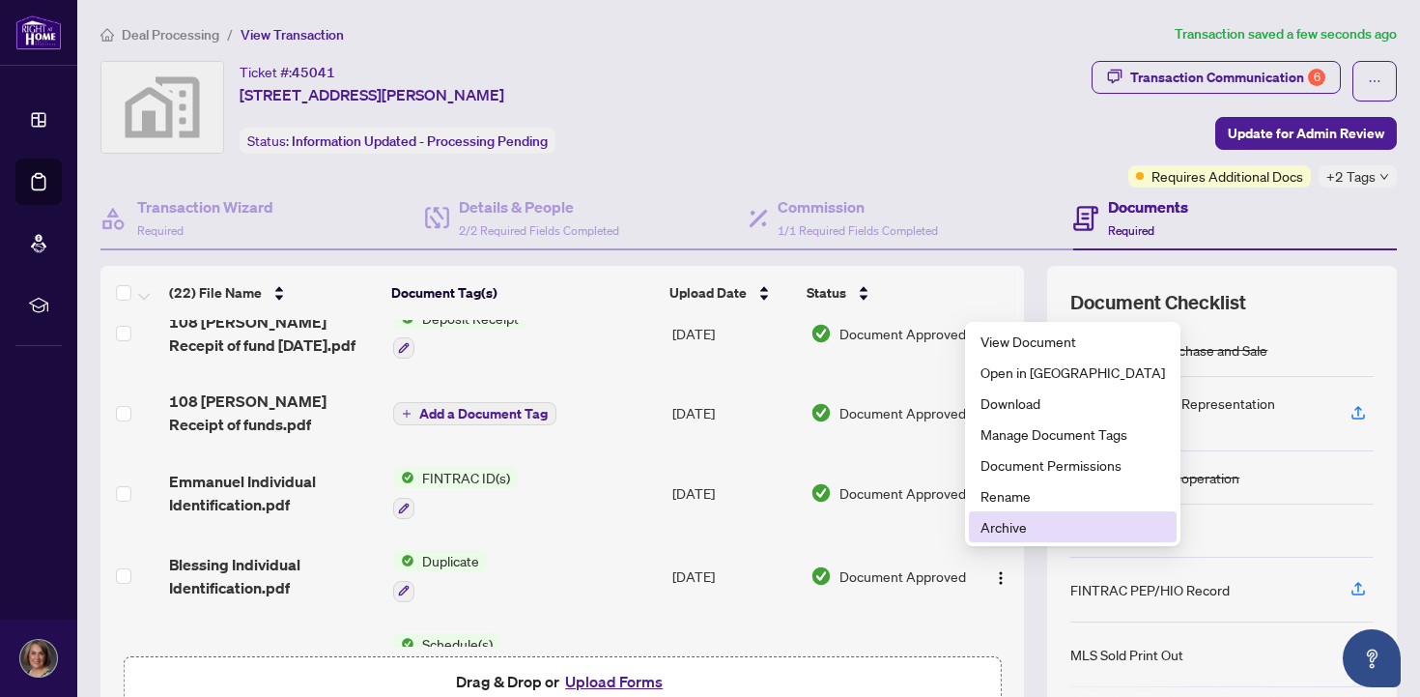
click at [999, 529] on span "Archive" at bounding box center [1073, 526] width 185 height 21
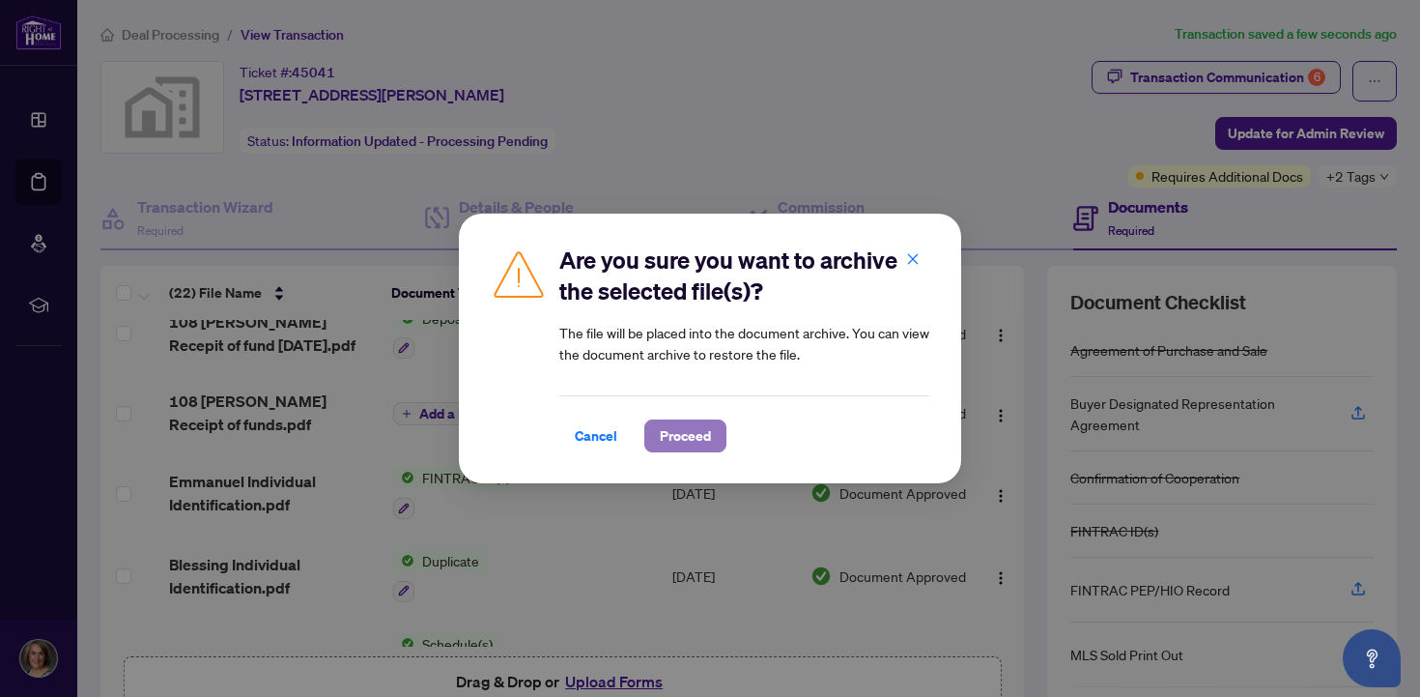
click at [685, 439] on span "Proceed" at bounding box center [685, 435] width 51 height 31
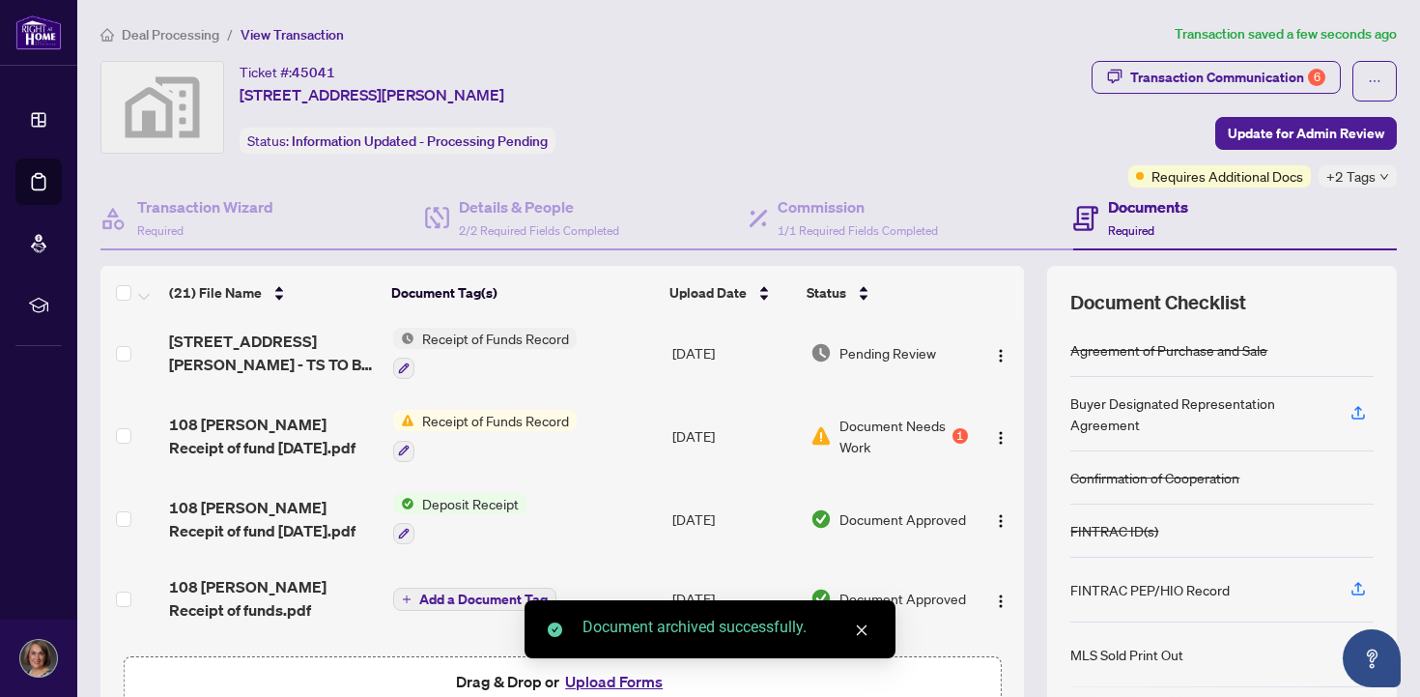
scroll to position [627, 0]
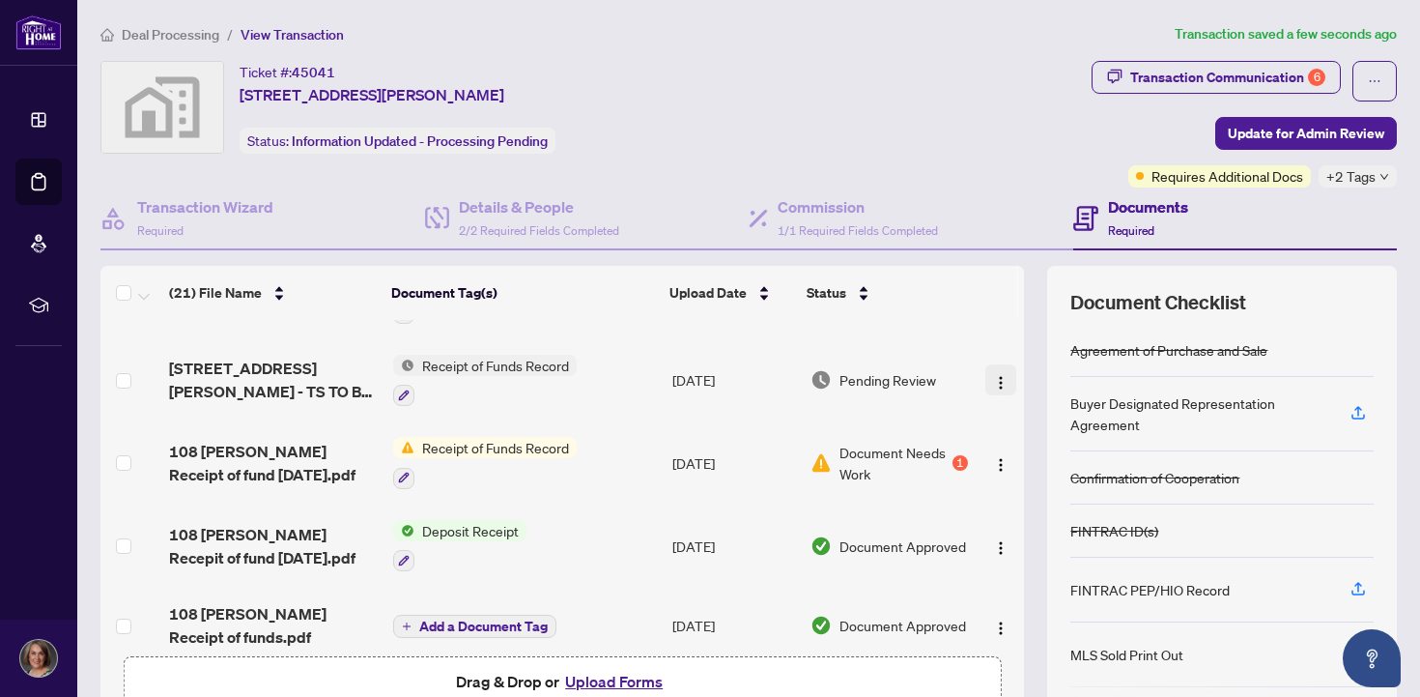
click at [993, 375] on img "button" at bounding box center [1000, 382] width 15 height 15
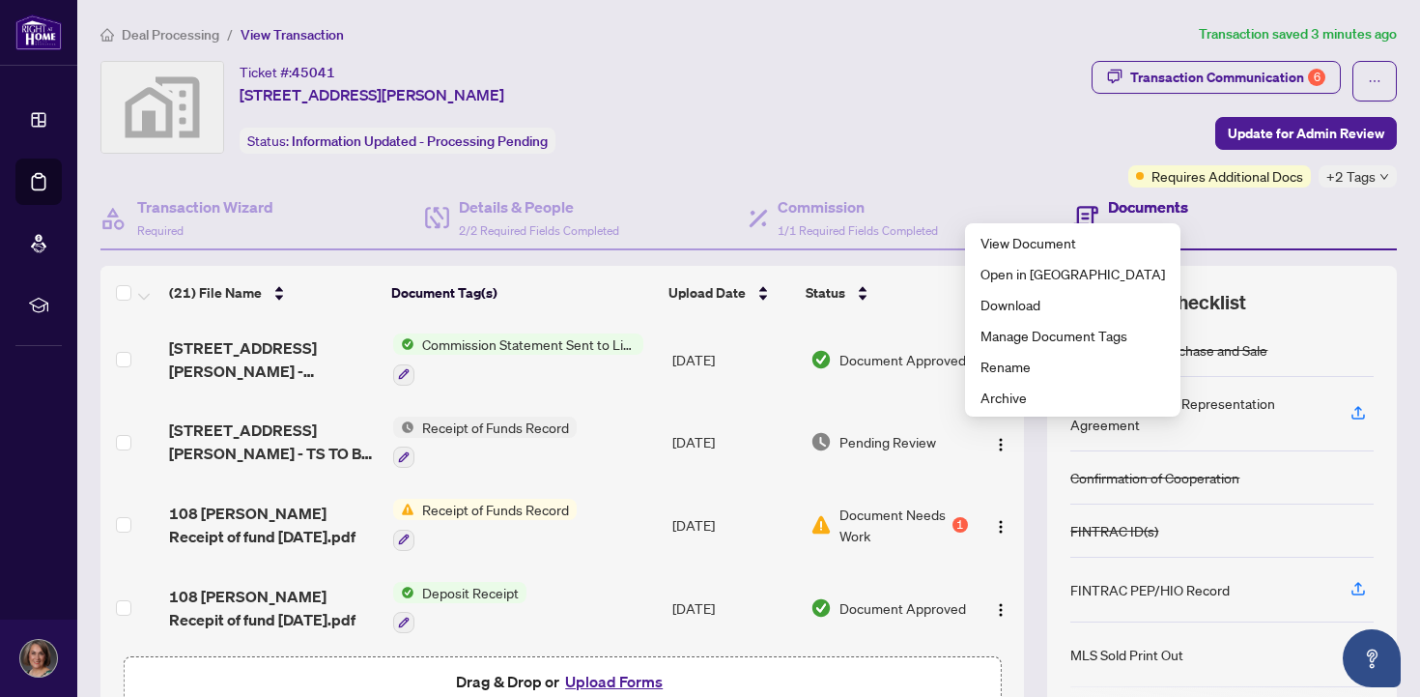
scroll to position [571, 0]
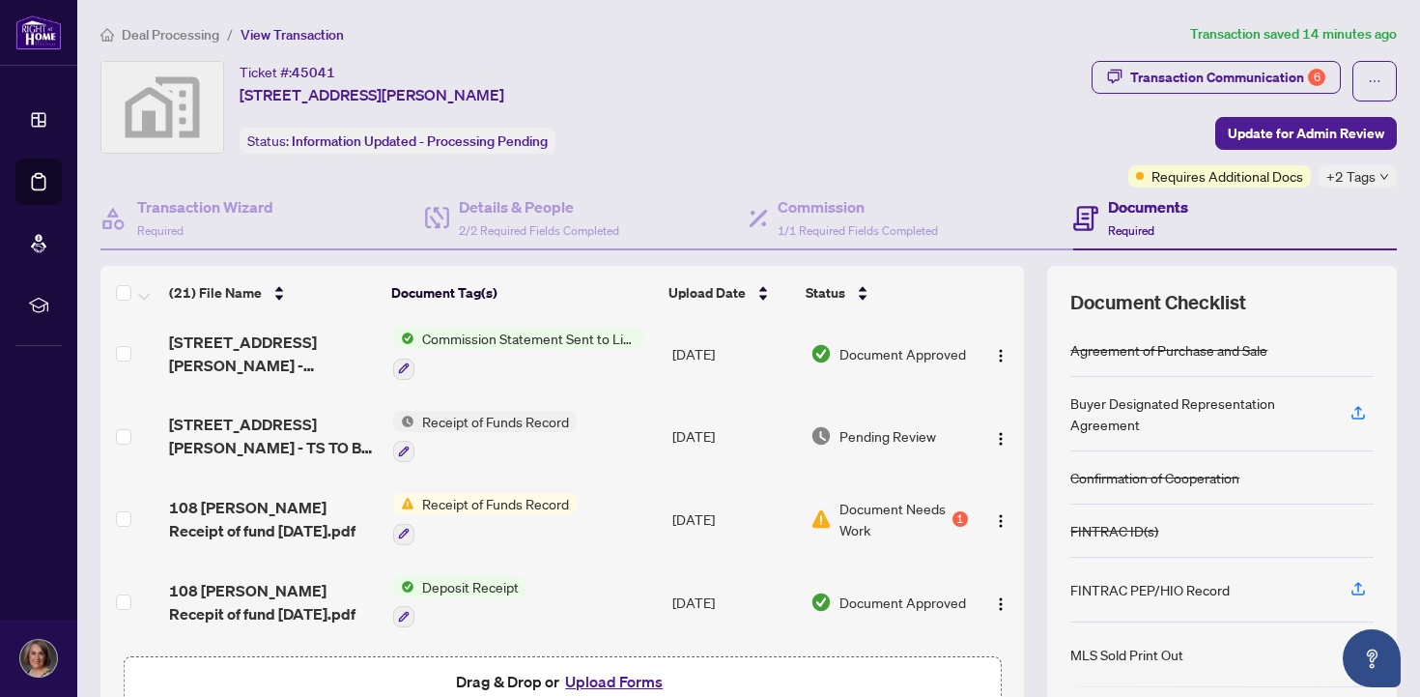
click at [583, 682] on button "Upload Forms" at bounding box center [613, 681] width 109 height 25
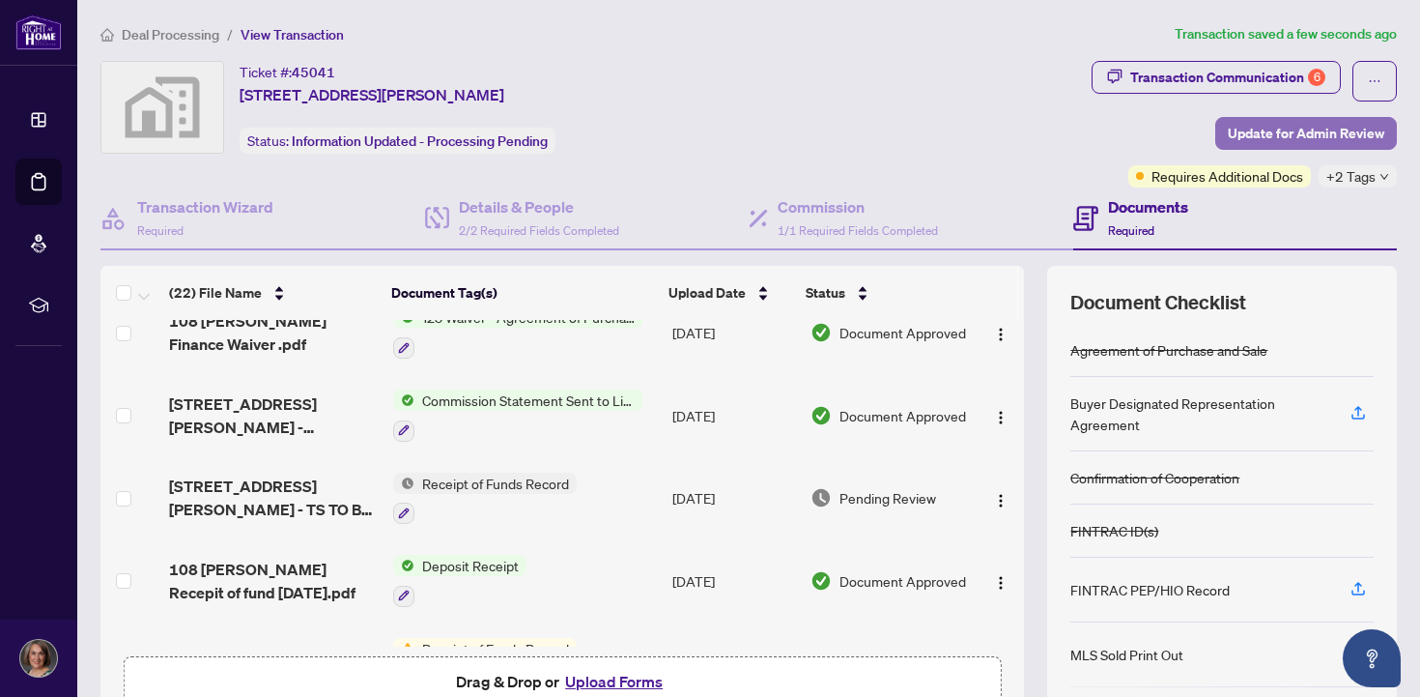
click at [1259, 133] on span "Update for Admin Review" at bounding box center [1306, 133] width 157 height 31
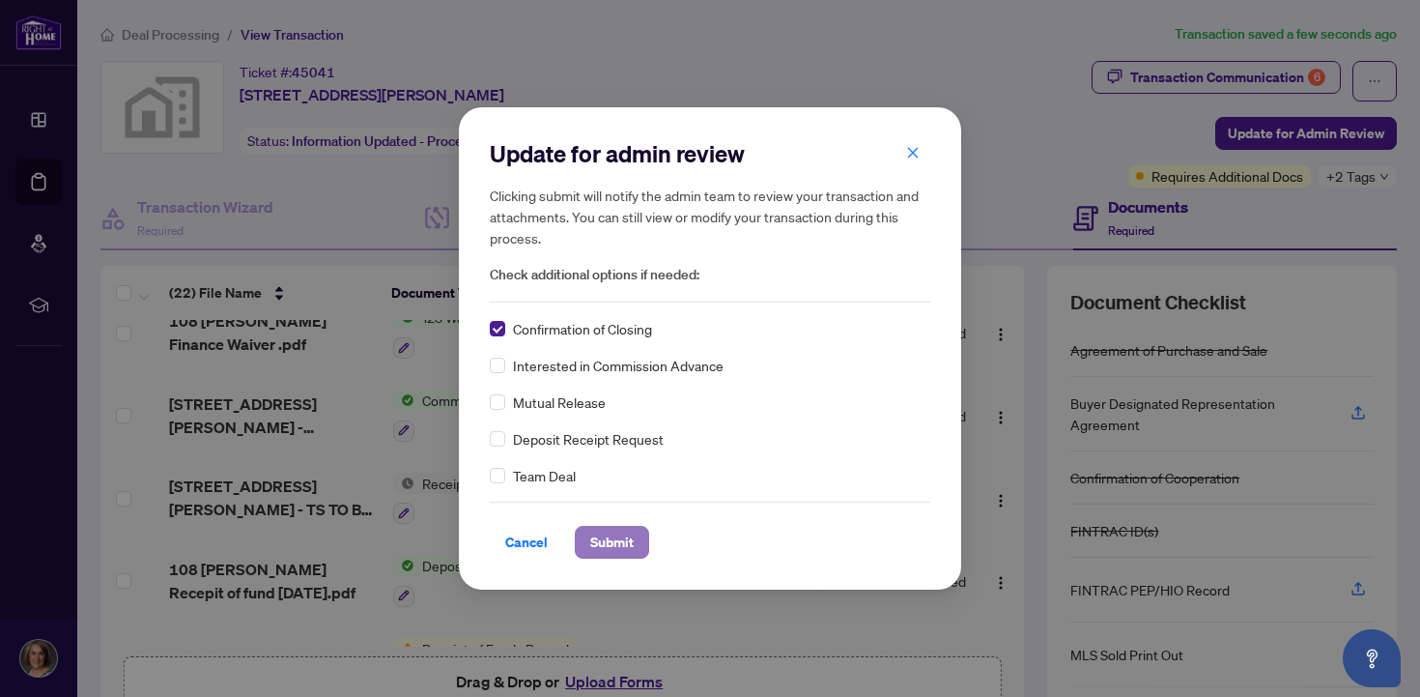
click at [600, 546] on span "Submit" at bounding box center [611, 542] width 43 height 31
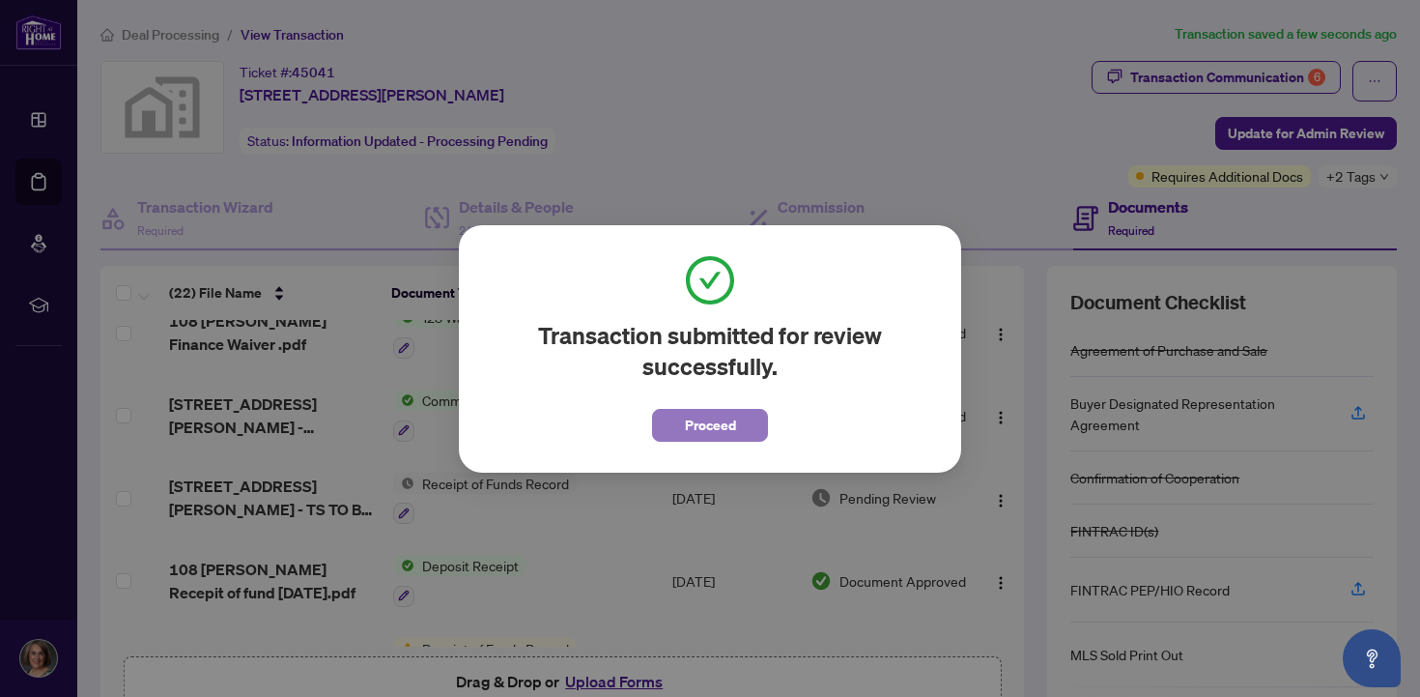
click at [725, 426] on span "Proceed" at bounding box center [710, 425] width 51 height 31
